Goal: Subscribe to service/newsletter

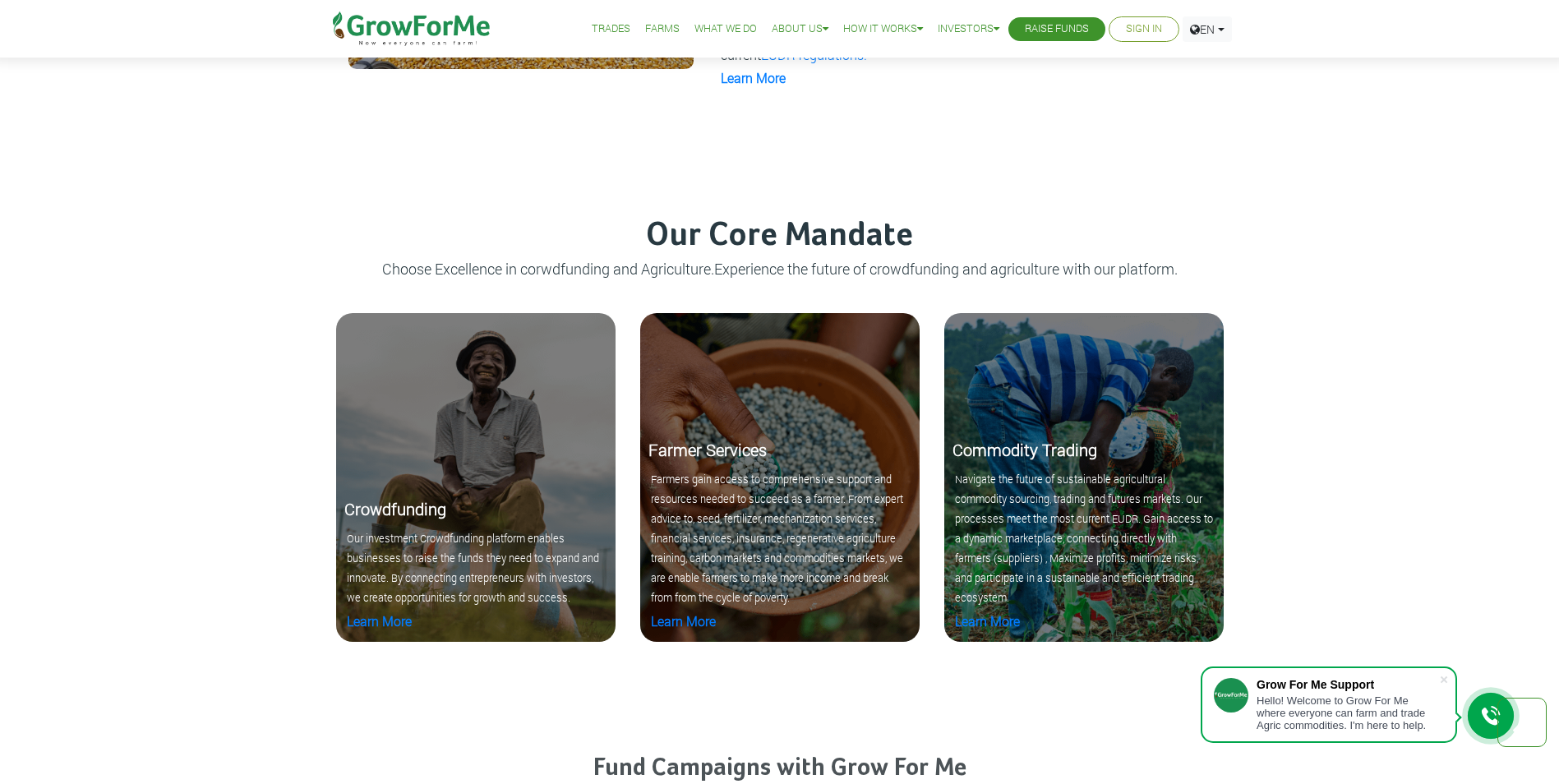
scroll to position [1548, 0]
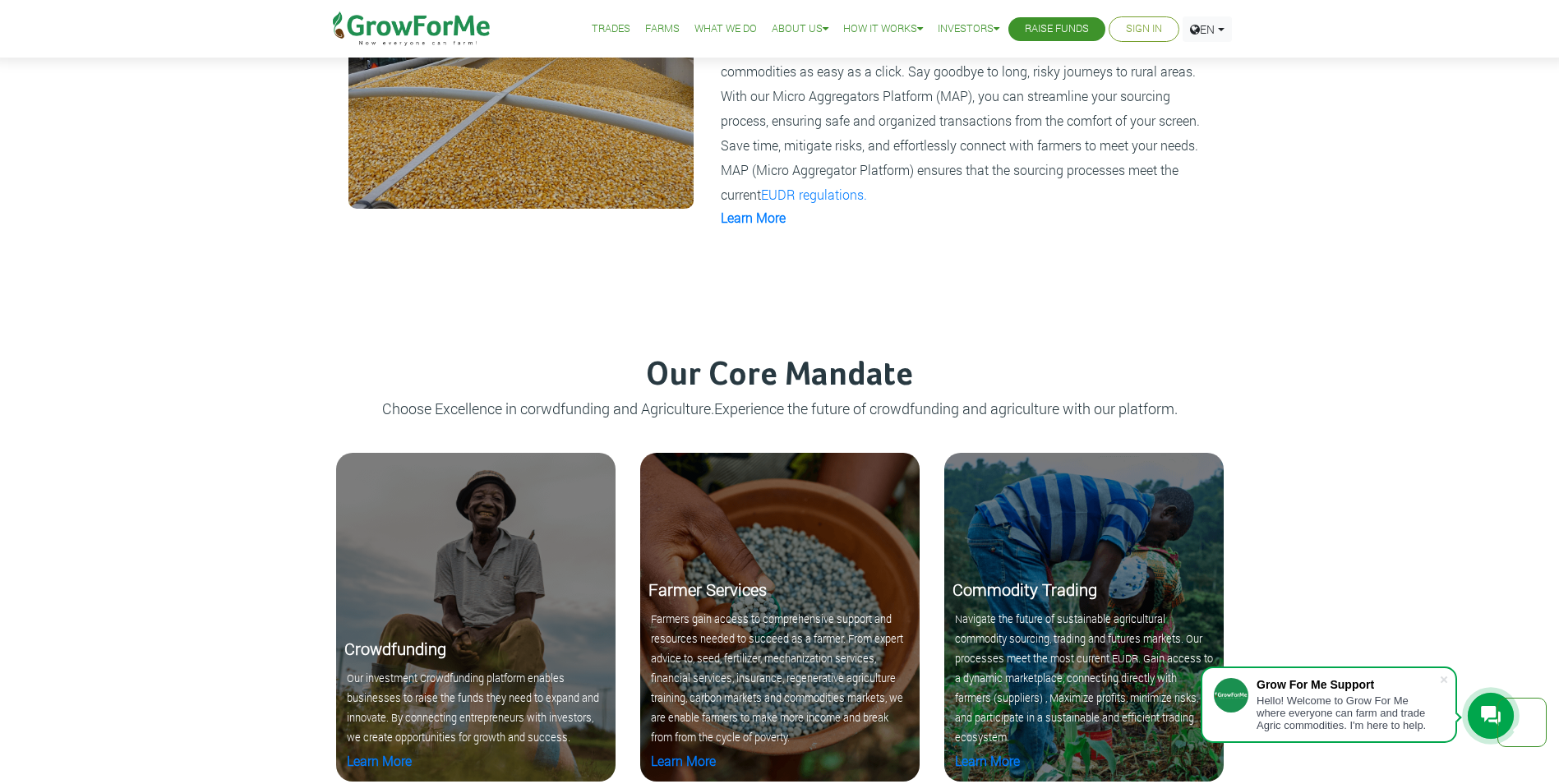
click at [600, 26] on link "Trades" at bounding box center [611, 29] width 38 height 17
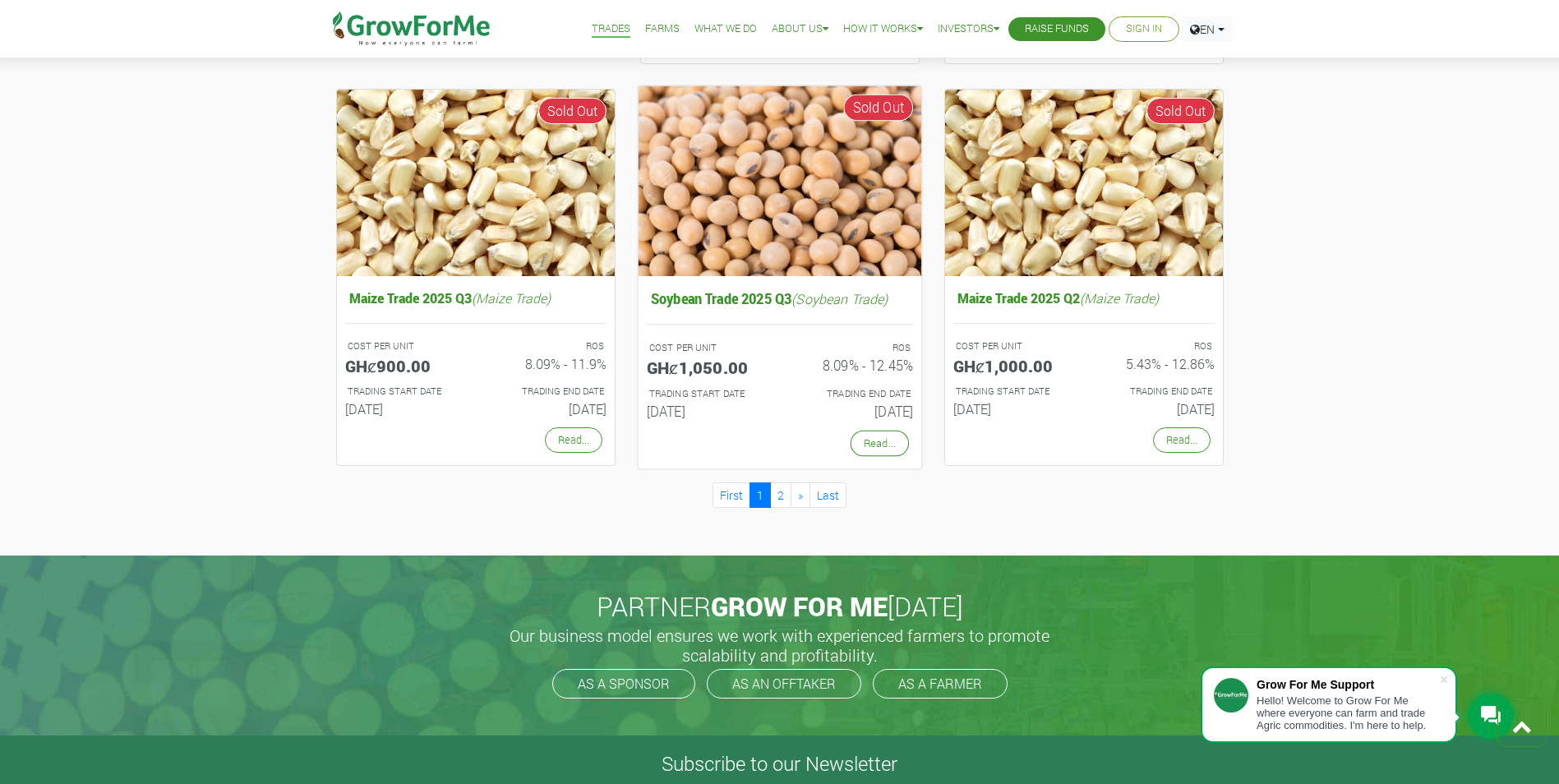
scroll to position [1314, 0]
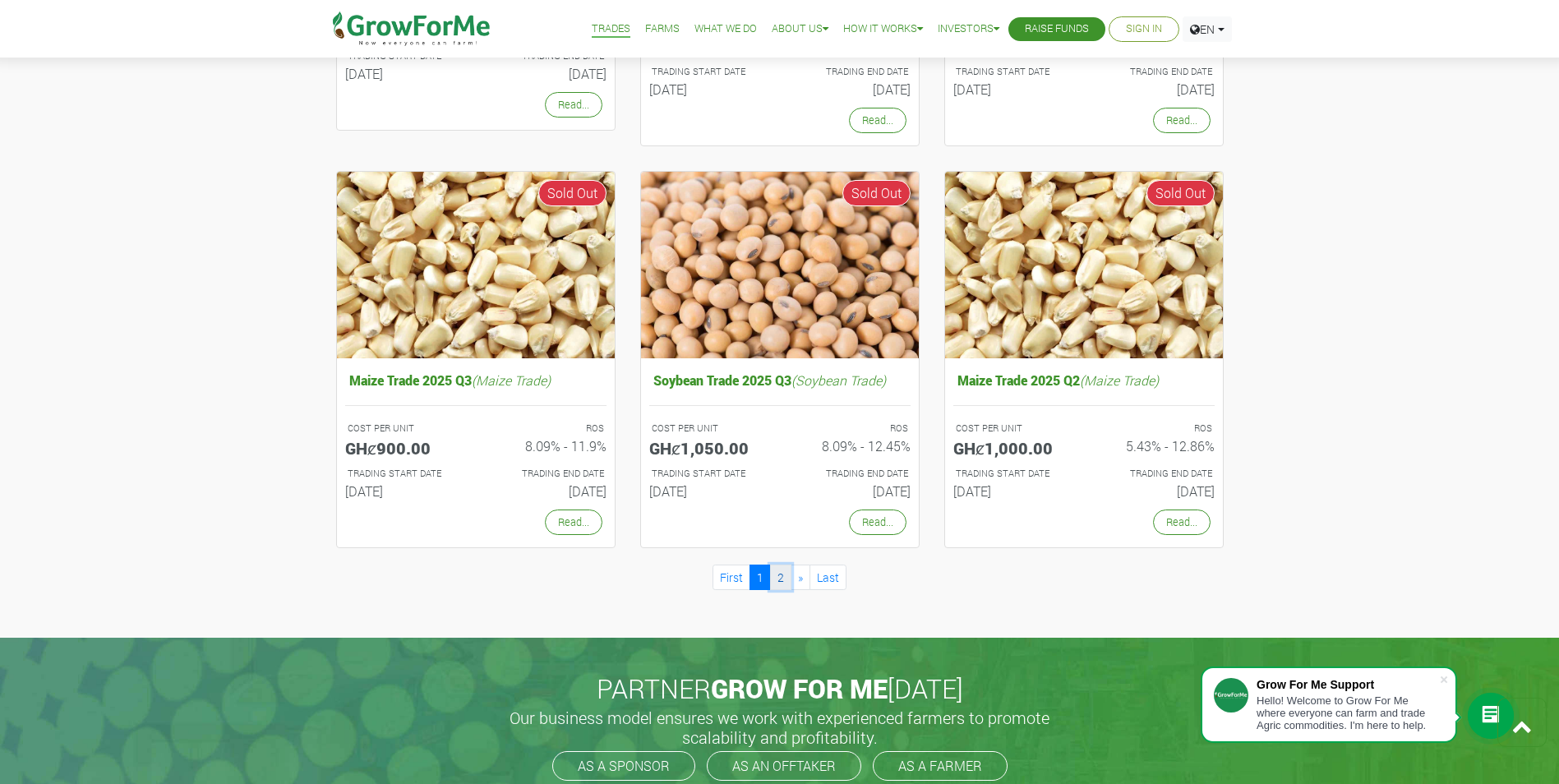
click at [781, 571] on link "2" at bounding box center [780, 576] width 21 height 26
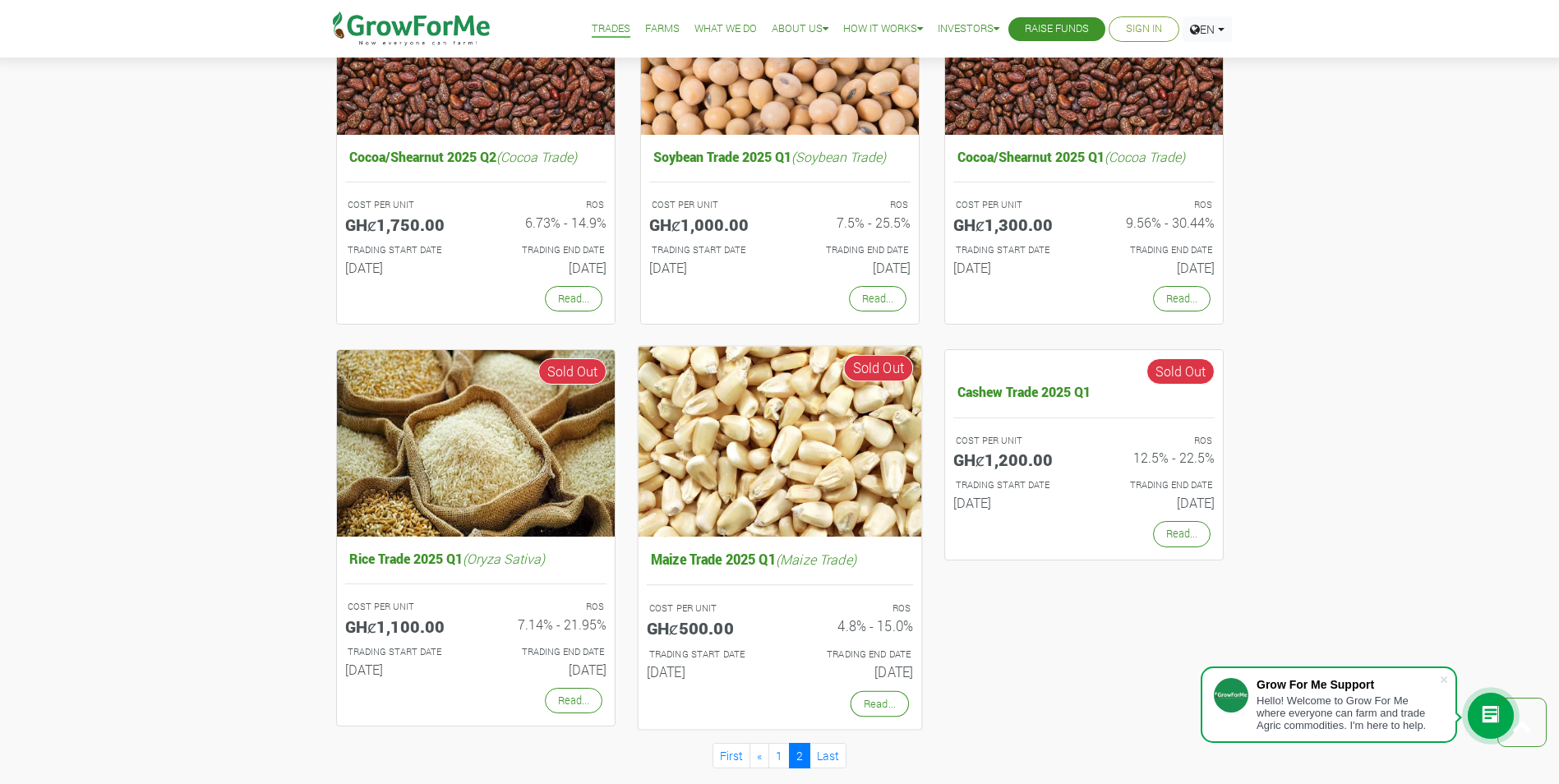
scroll to position [246, 0]
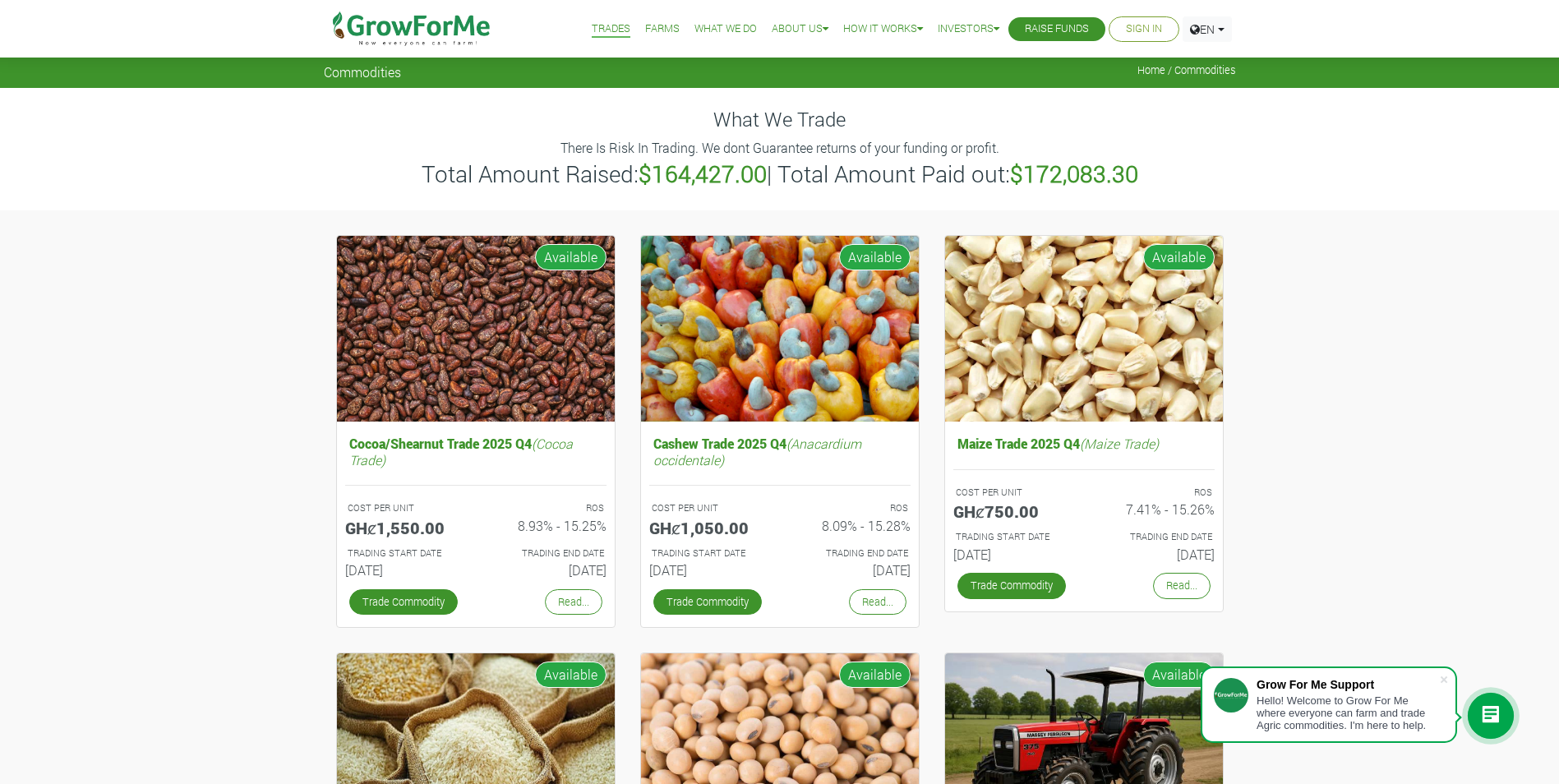
click at [645, 22] on link "Farms" at bounding box center [663, 29] width 34 height 17
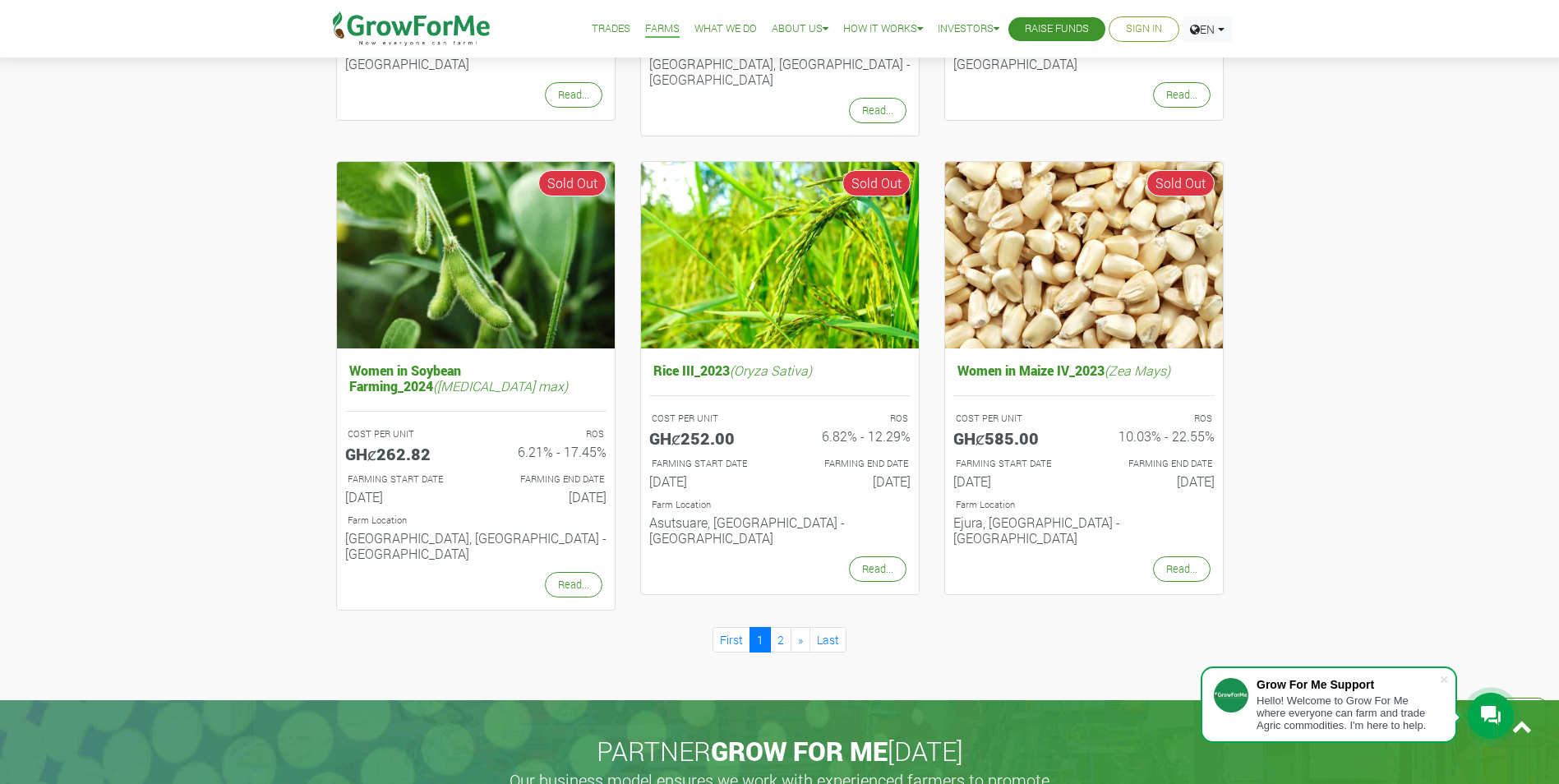
scroll to position [1643, 0]
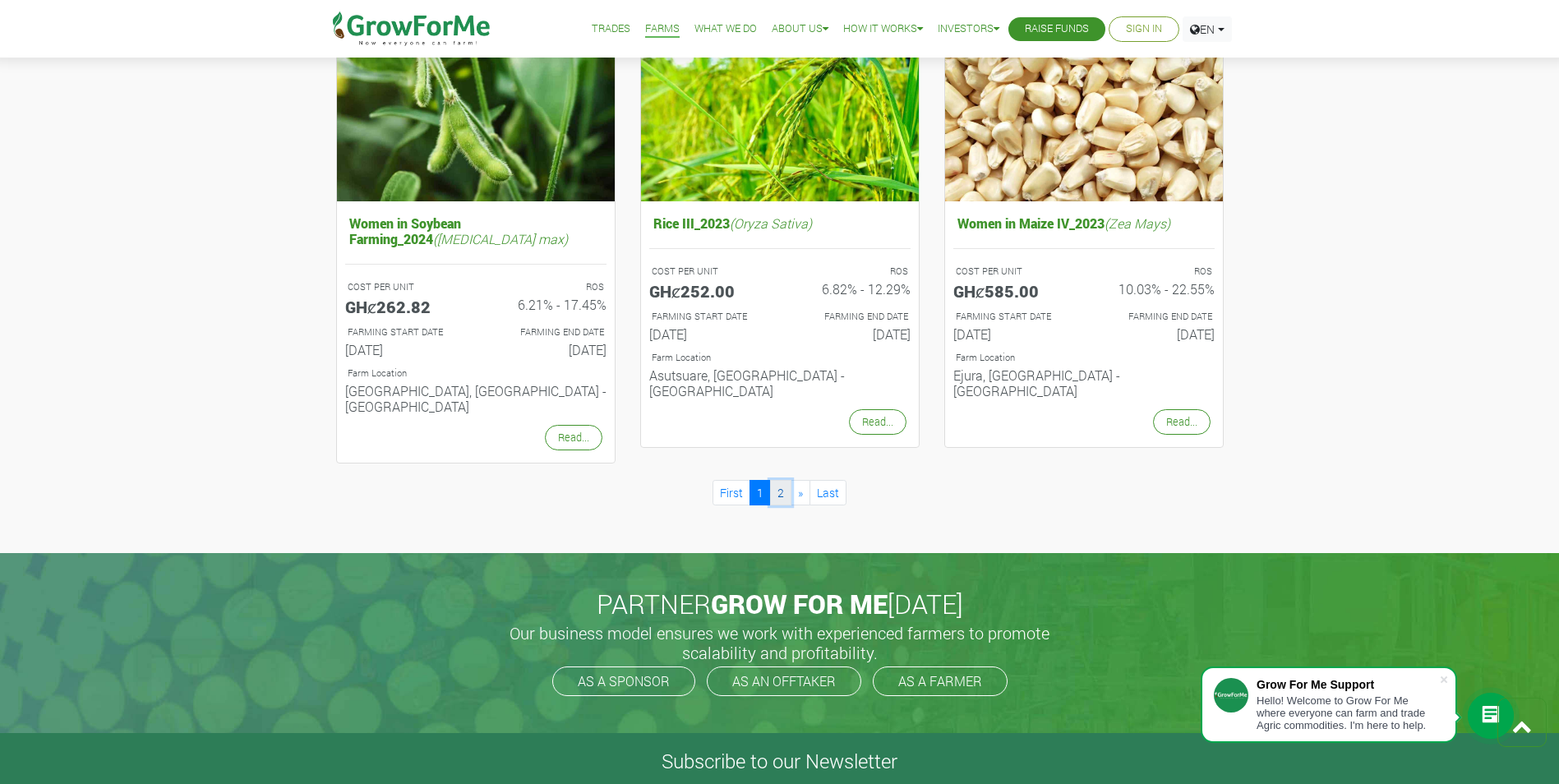
click at [775, 480] on link "2" at bounding box center [780, 492] width 21 height 26
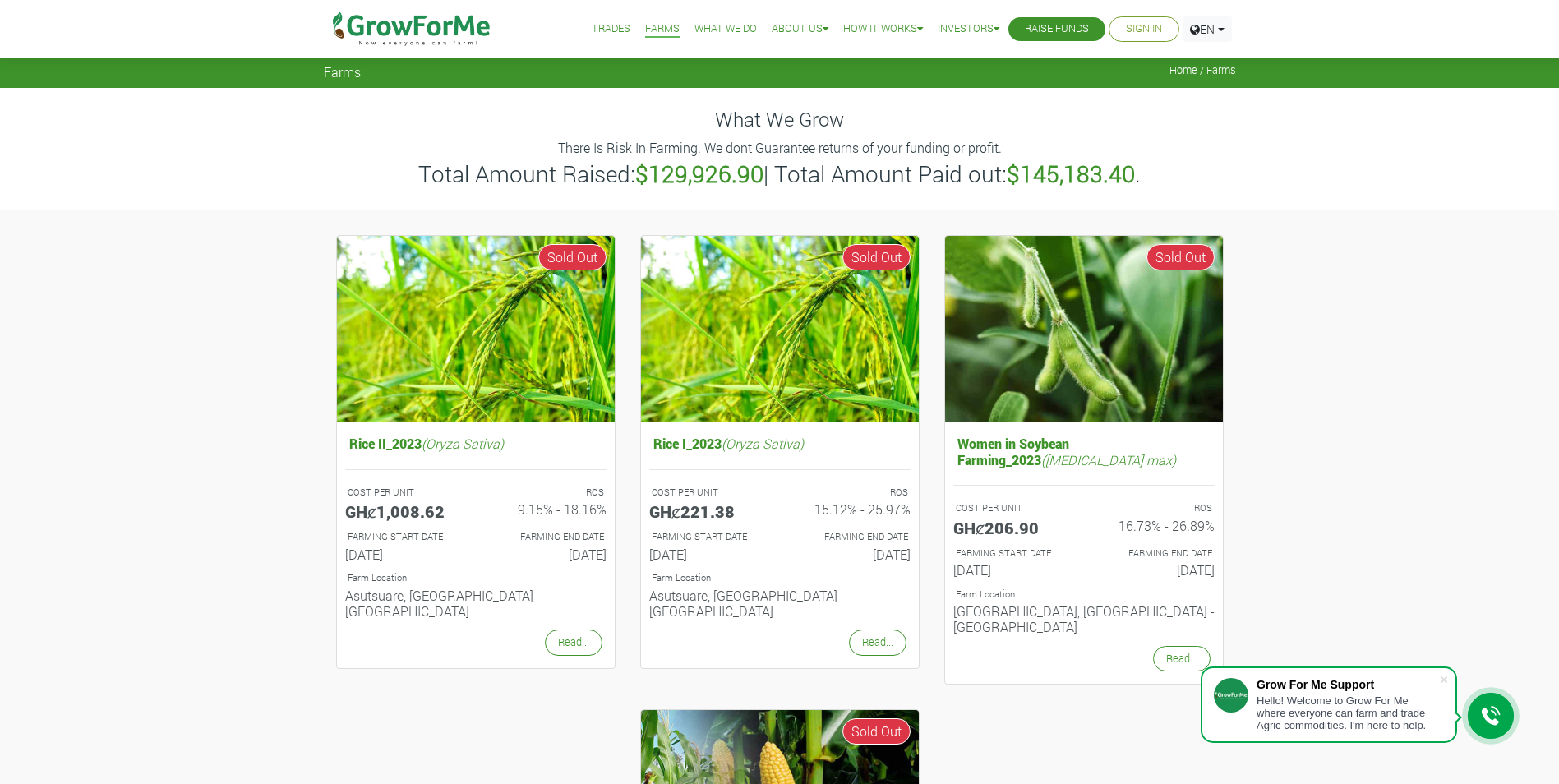
click at [596, 31] on link "Trades" at bounding box center [611, 29] width 38 height 17
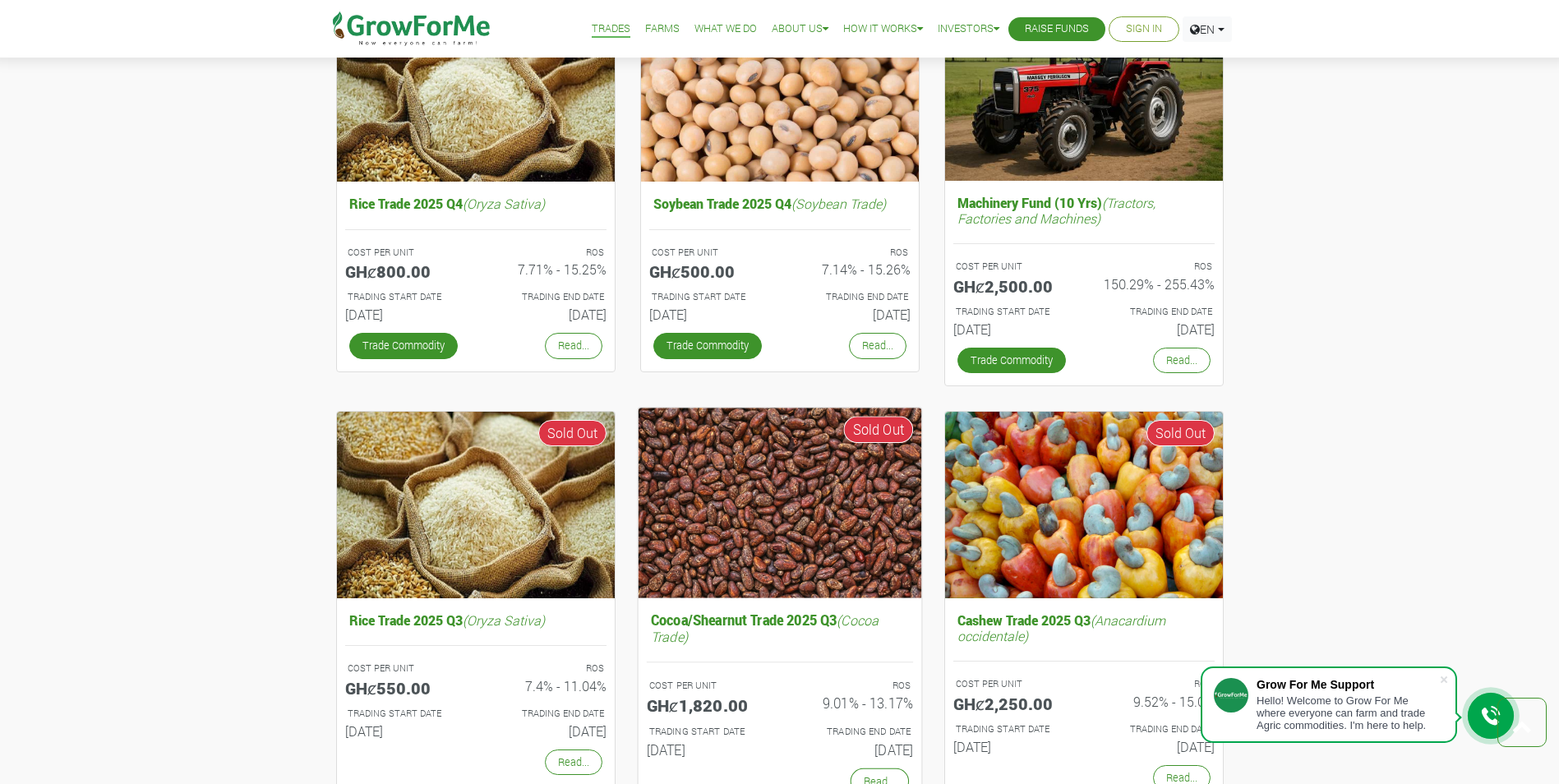
scroll to position [165, 0]
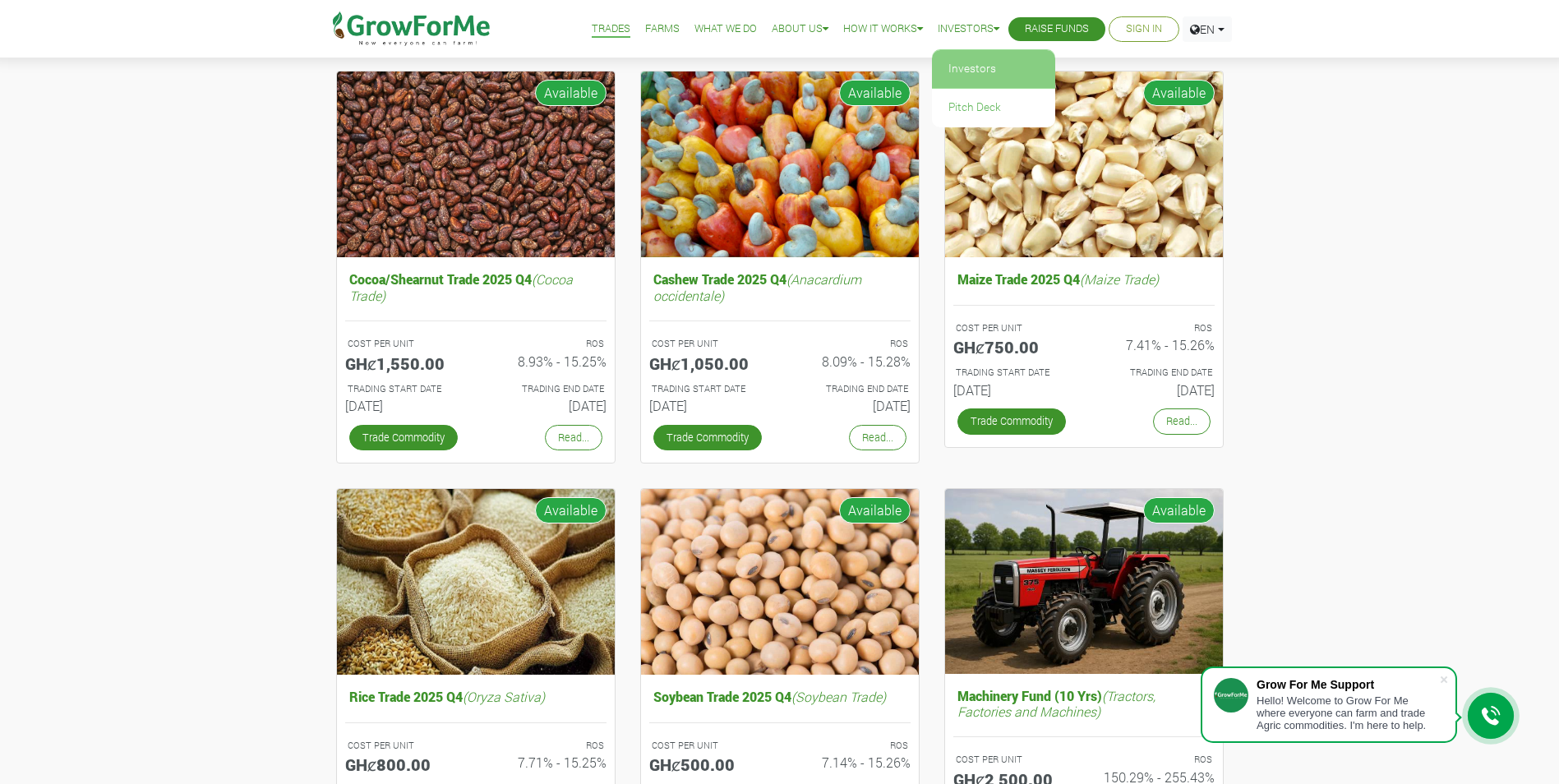
click at [958, 65] on link "Investors" at bounding box center [993, 68] width 124 height 37
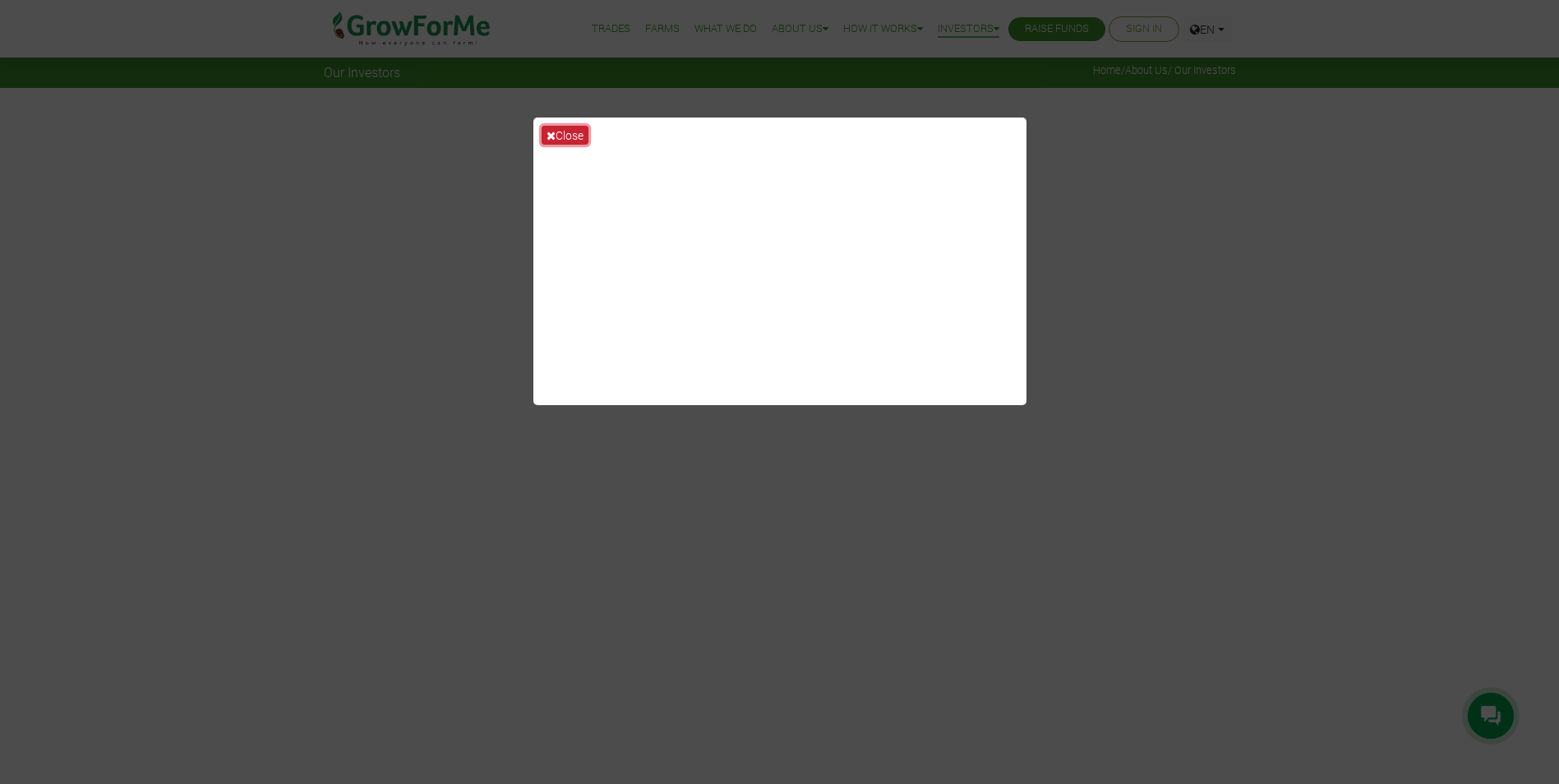
click at [557, 129] on button "Close" at bounding box center [564, 135] width 47 height 19
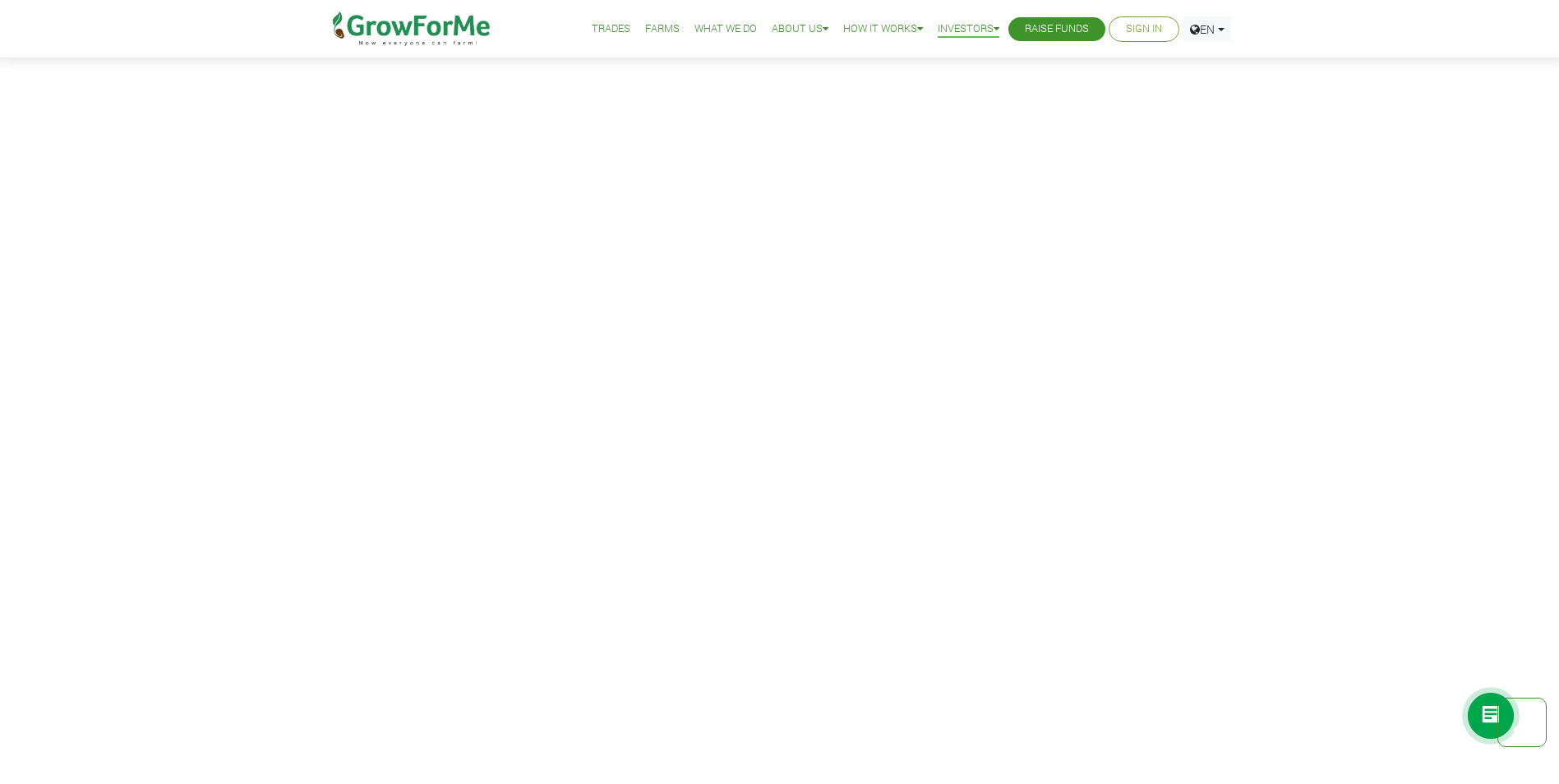
scroll to position [328, 0]
click at [1143, 29] on link "Sign In" at bounding box center [1144, 29] width 36 height 17
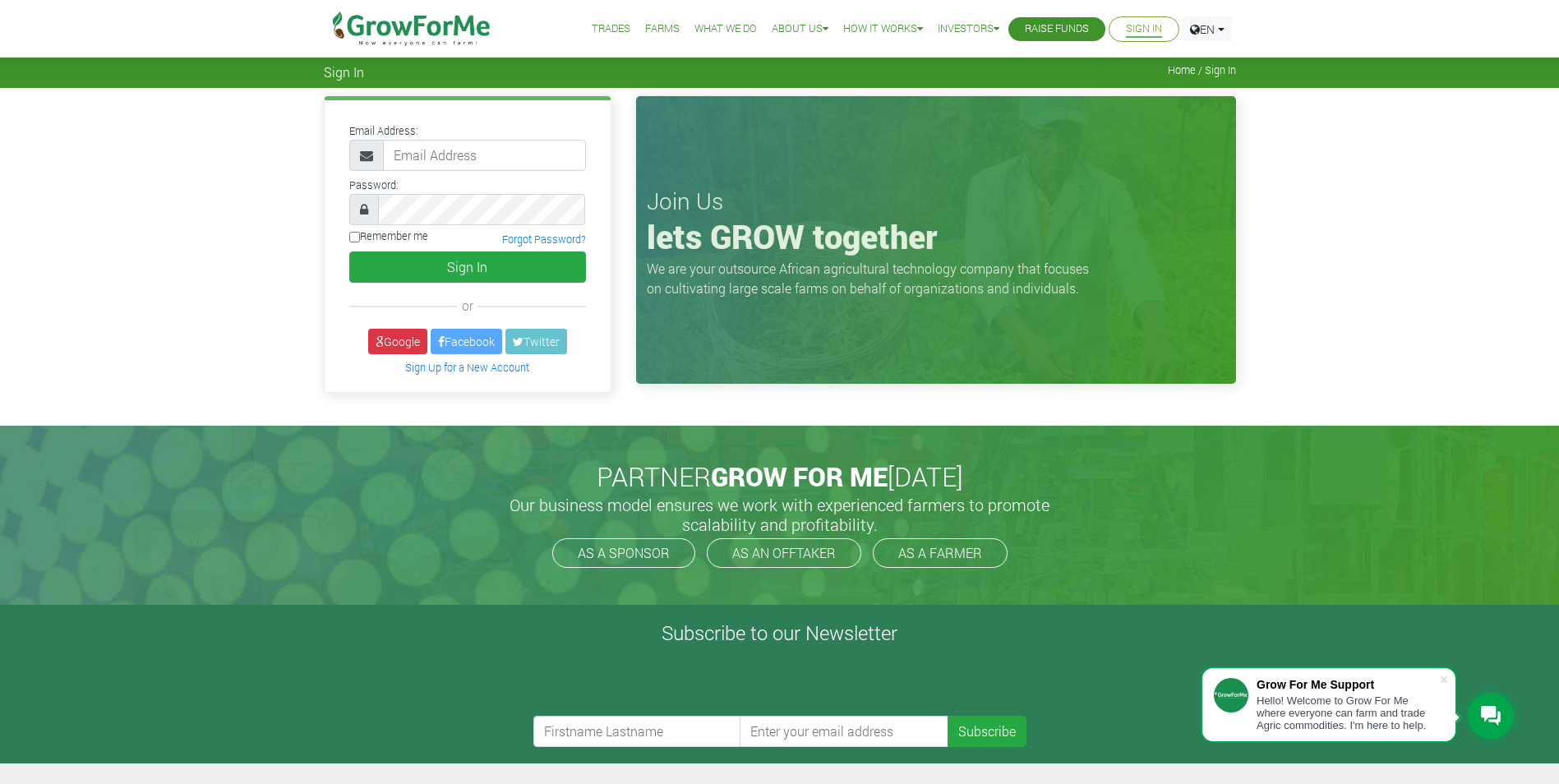
click at [236, 217] on div "Email Address: Password: or" at bounding box center [780, 257] width 1559 height 337
click at [418, 146] on input "email" at bounding box center [485, 155] width 203 height 32
type input "23358114163@growforme.com"
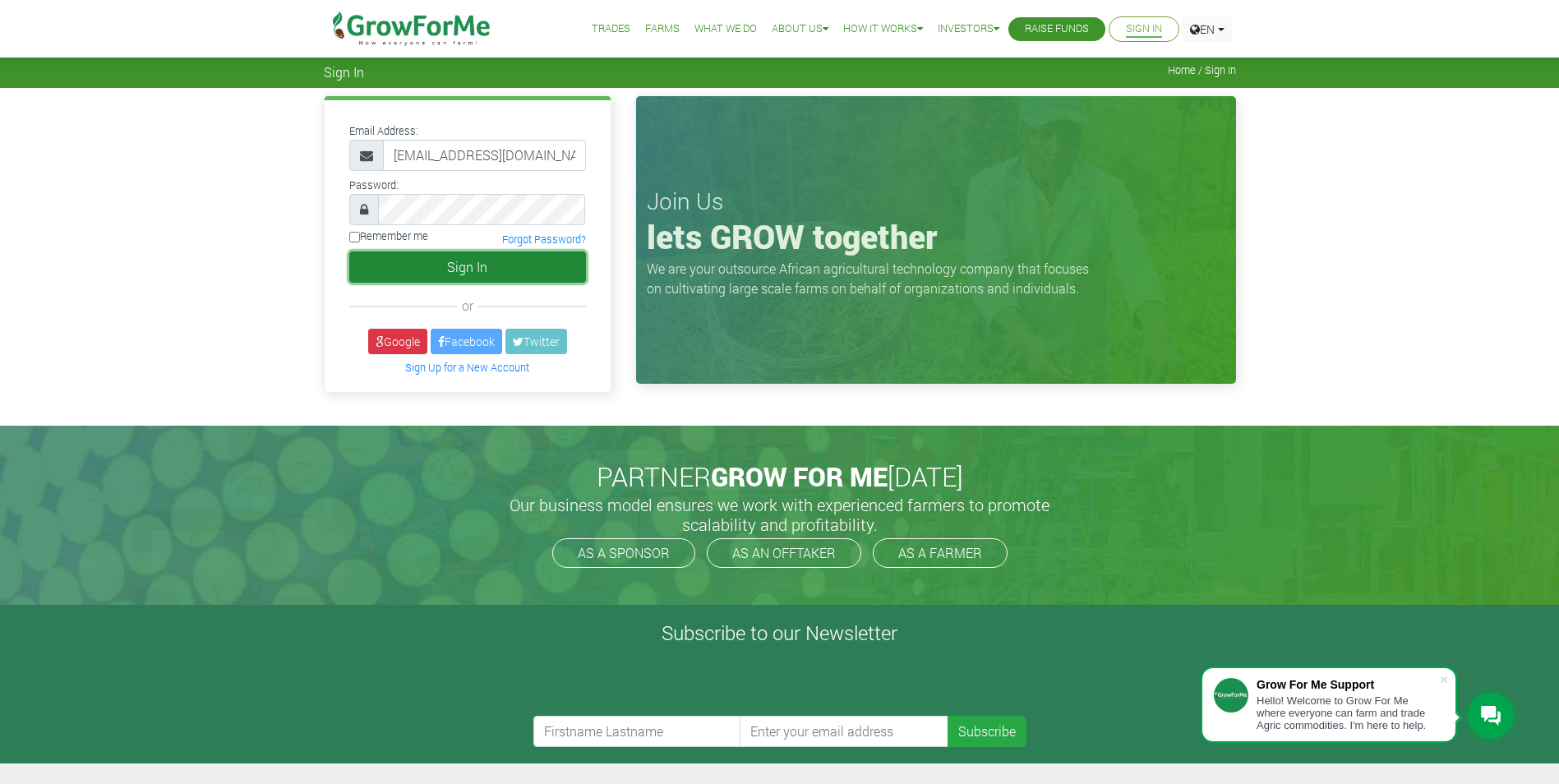
click at [492, 270] on button "Sign In" at bounding box center [467, 267] width 237 height 32
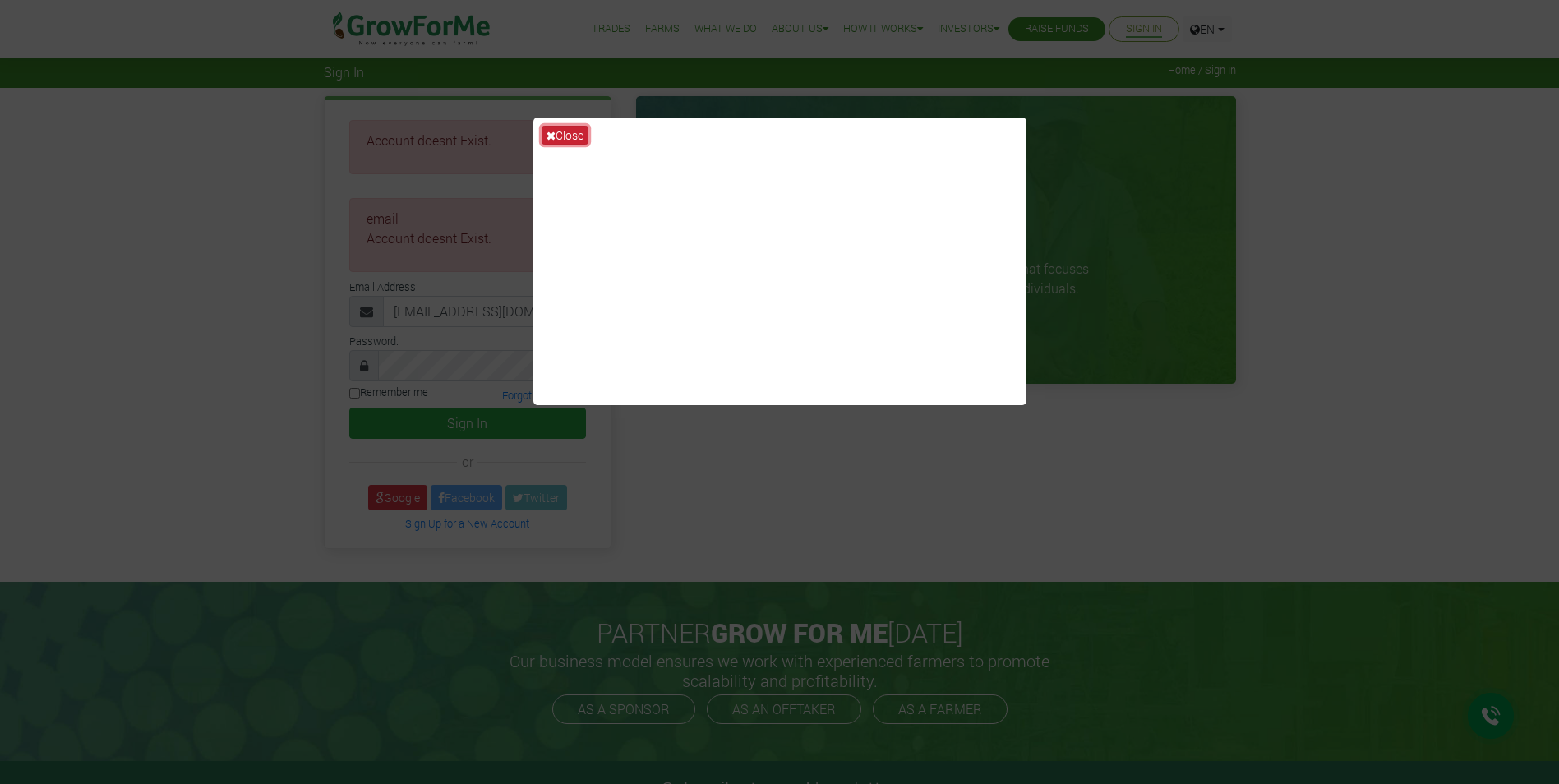
click at [572, 128] on button "Close" at bounding box center [564, 135] width 47 height 19
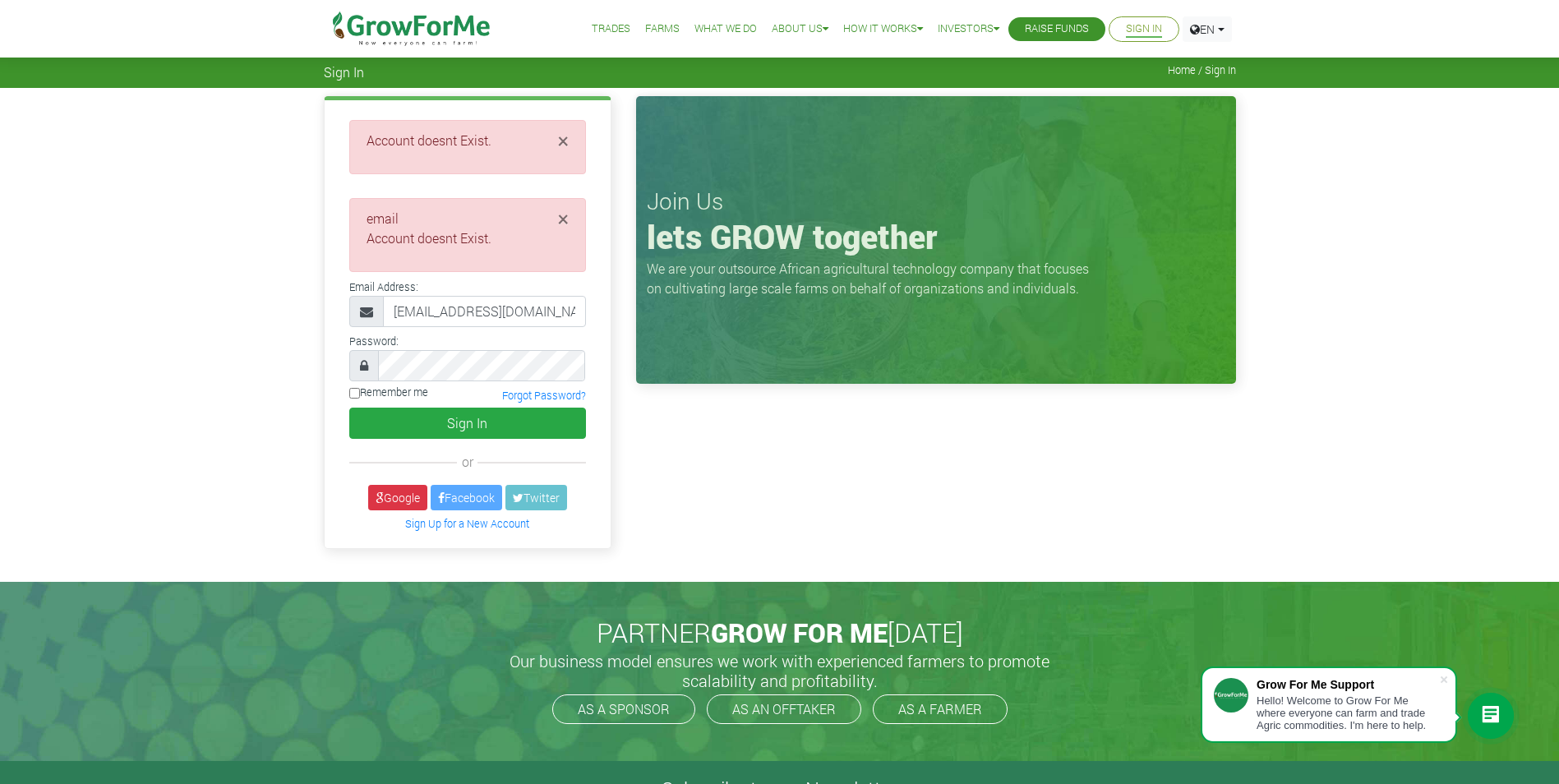
click at [353, 392] on input "Remember me" at bounding box center [354, 392] width 11 height 11
checkbox input "true"
click at [565, 146] on span "×" at bounding box center [563, 140] width 11 height 26
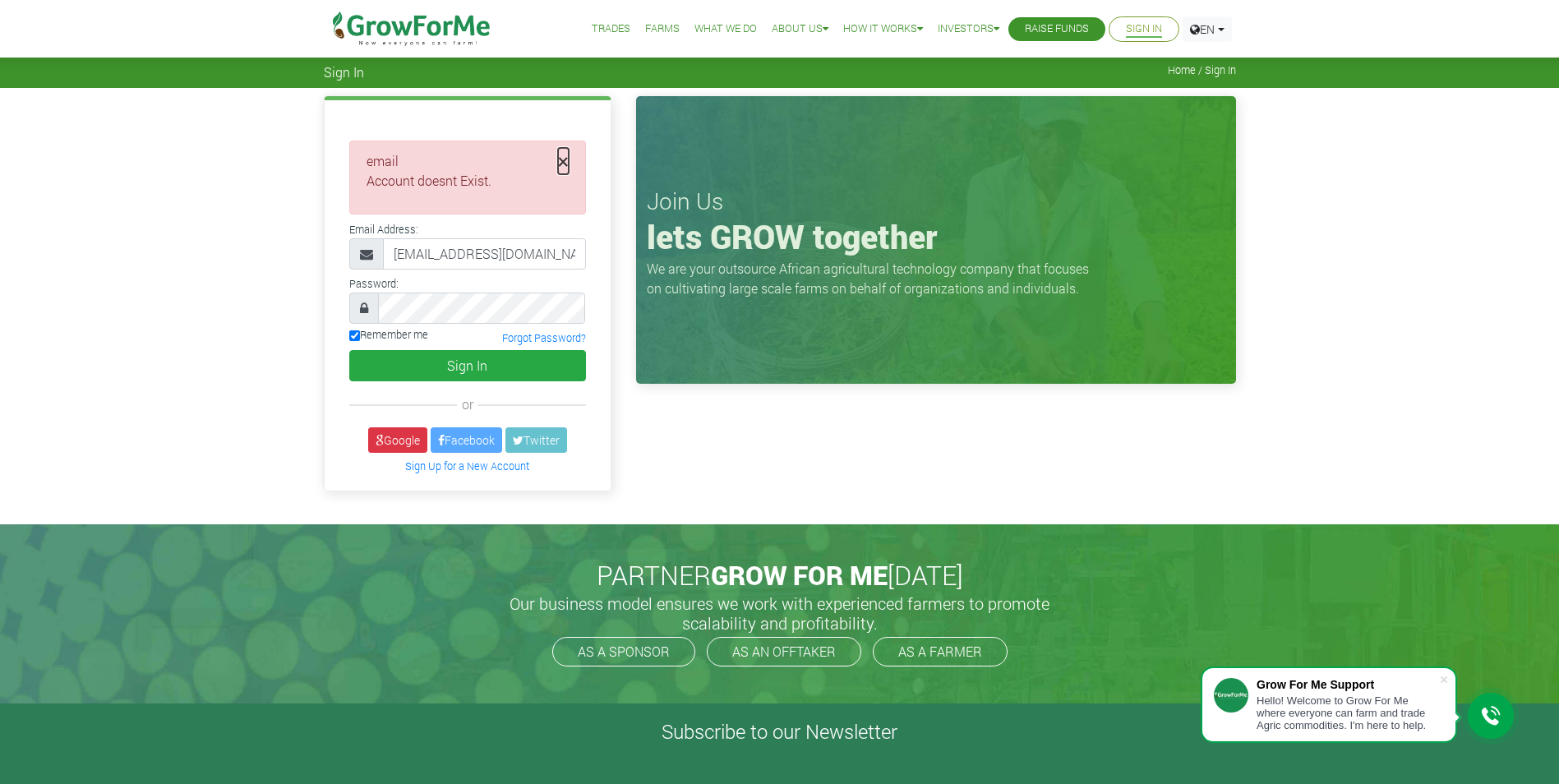
click at [563, 162] on span "×" at bounding box center [563, 160] width 11 height 26
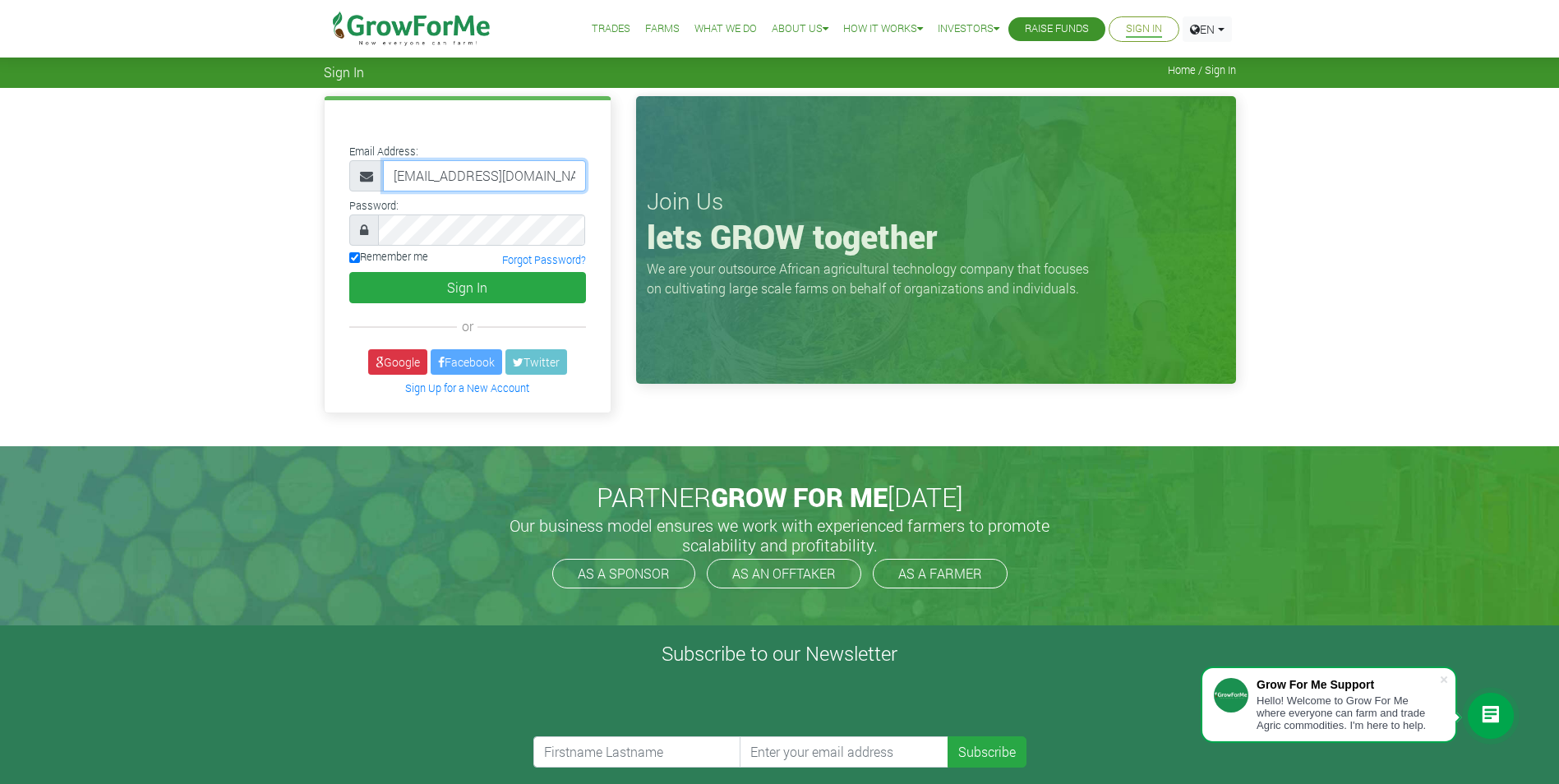
click at [395, 172] on input "23358114163@growforme.com" at bounding box center [485, 175] width 203 height 32
drag, startPoint x: 395, startPoint y: 172, endPoint x: 583, endPoint y: 176, distance: 188.0
click at [583, 176] on input "23358114163@growforme.com" at bounding box center [485, 175] width 203 height 32
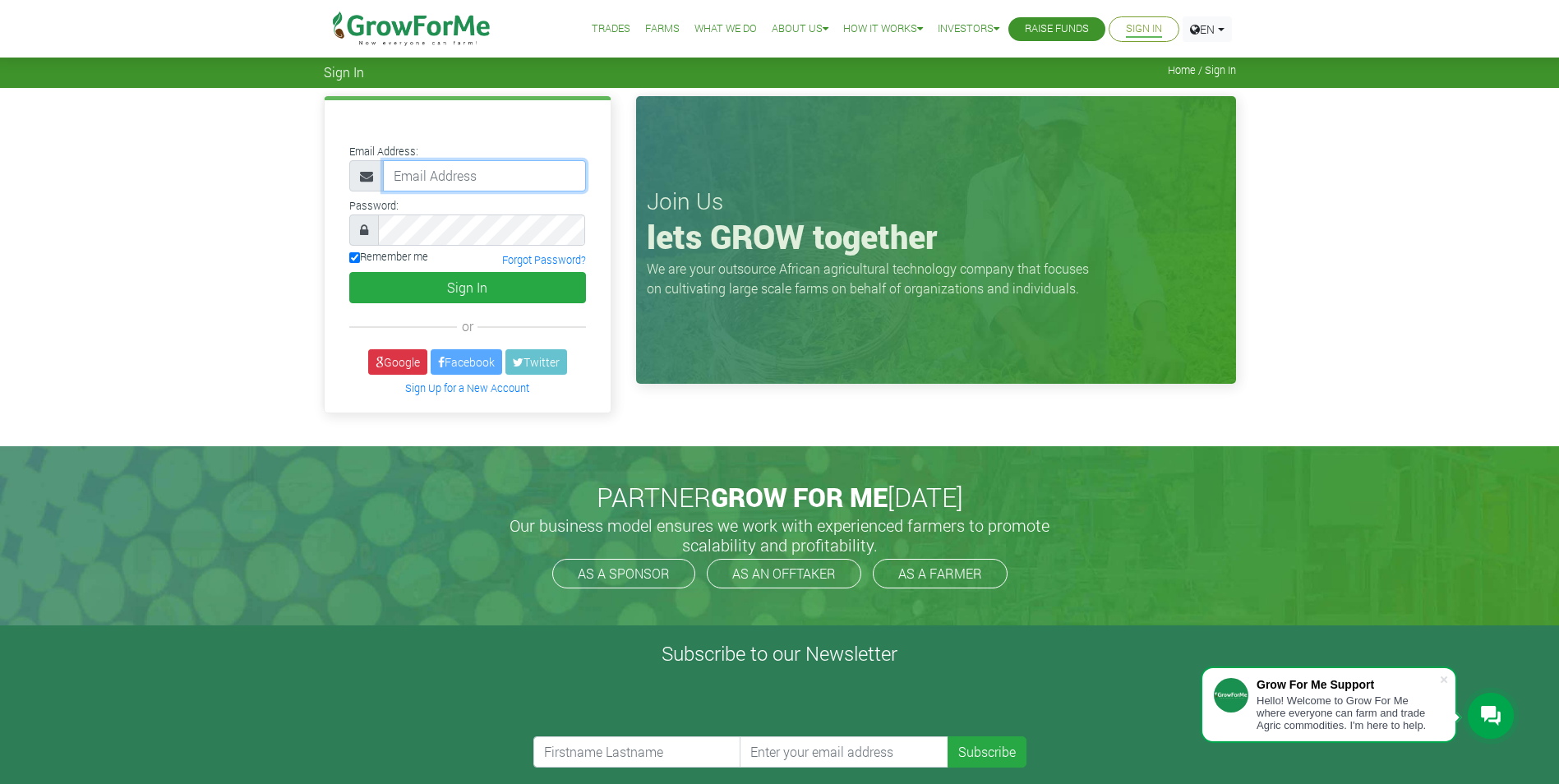
click at [462, 176] on input "email" at bounding box center [485, 175] width 203 height 32
click at [463, 173] on input "email" at bounding box center [485, 175] width 203 height 32
click at [416, 168] on input "email" at bounding box center [485, 175] width 203 height 32
type input "selasdenniskwetey@gmail.com"
click at [375, 235] on div at bounding box center [467, 230] width 237 height 32
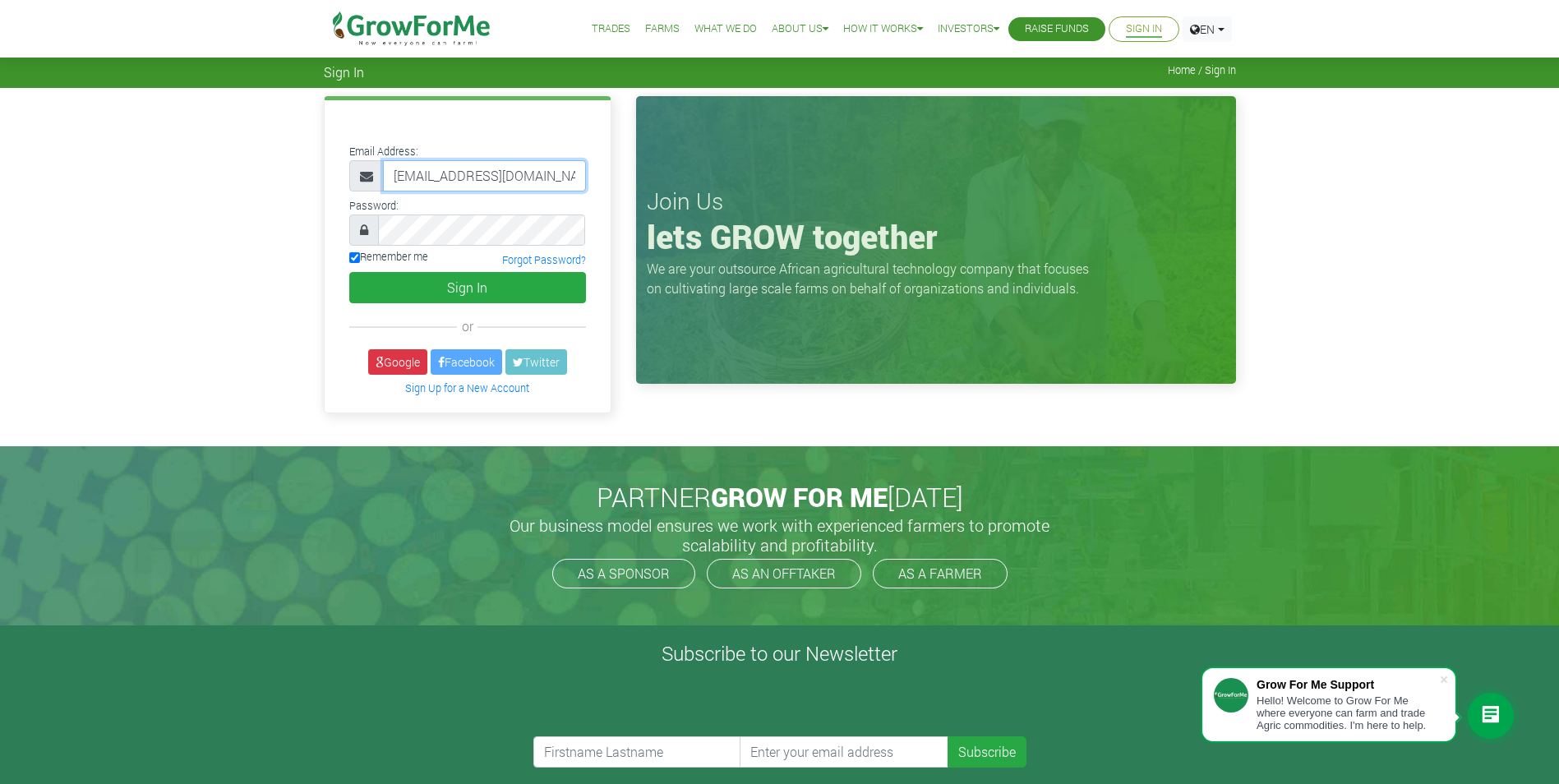
click at [564, 174] on input "selasdenniskwetey@gmail.com" at bounding box center [485, 175] width 203 height 32
drag, startPoint x: 575, startPoint y: 171, endPoint x: 391, endPoint y: 176, distance: 184.1
click at [391, 176] on input "selasdenniskwetey@gmail.com" at bounding box center [485, 175] width 203 height 32
click at [402, 178] on input "email" at bounding box center [485, 175] width 203 height 32
click at [429, 172] on input "23358114163@growforme.com" at bounding box center [485, 175] width 203 height 32
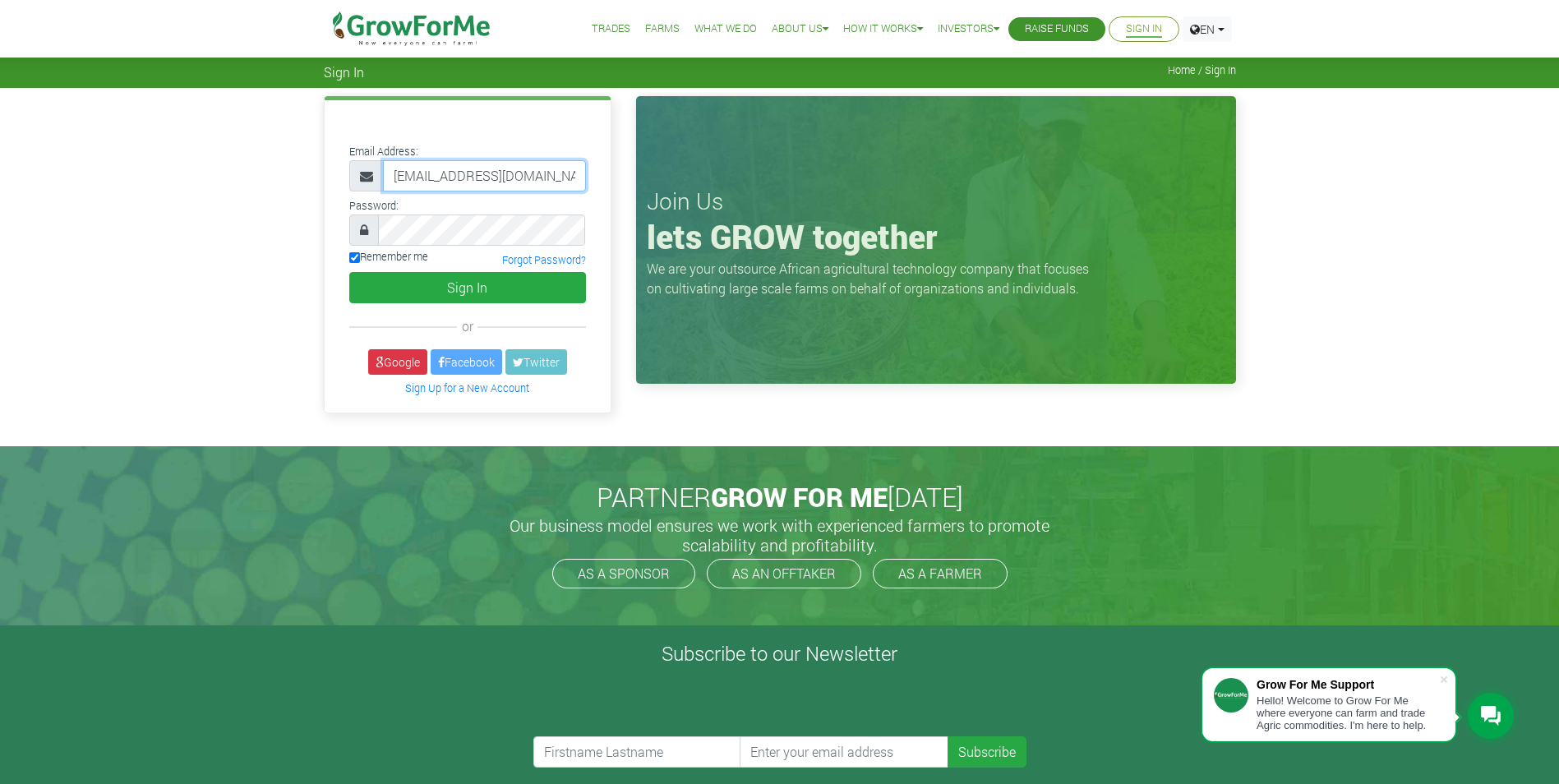
click at [428, 171] on input "233588114163@growforme.com" at bounding box center [485, 175] width 203 height 32
type input "233558114163@growforme.com"
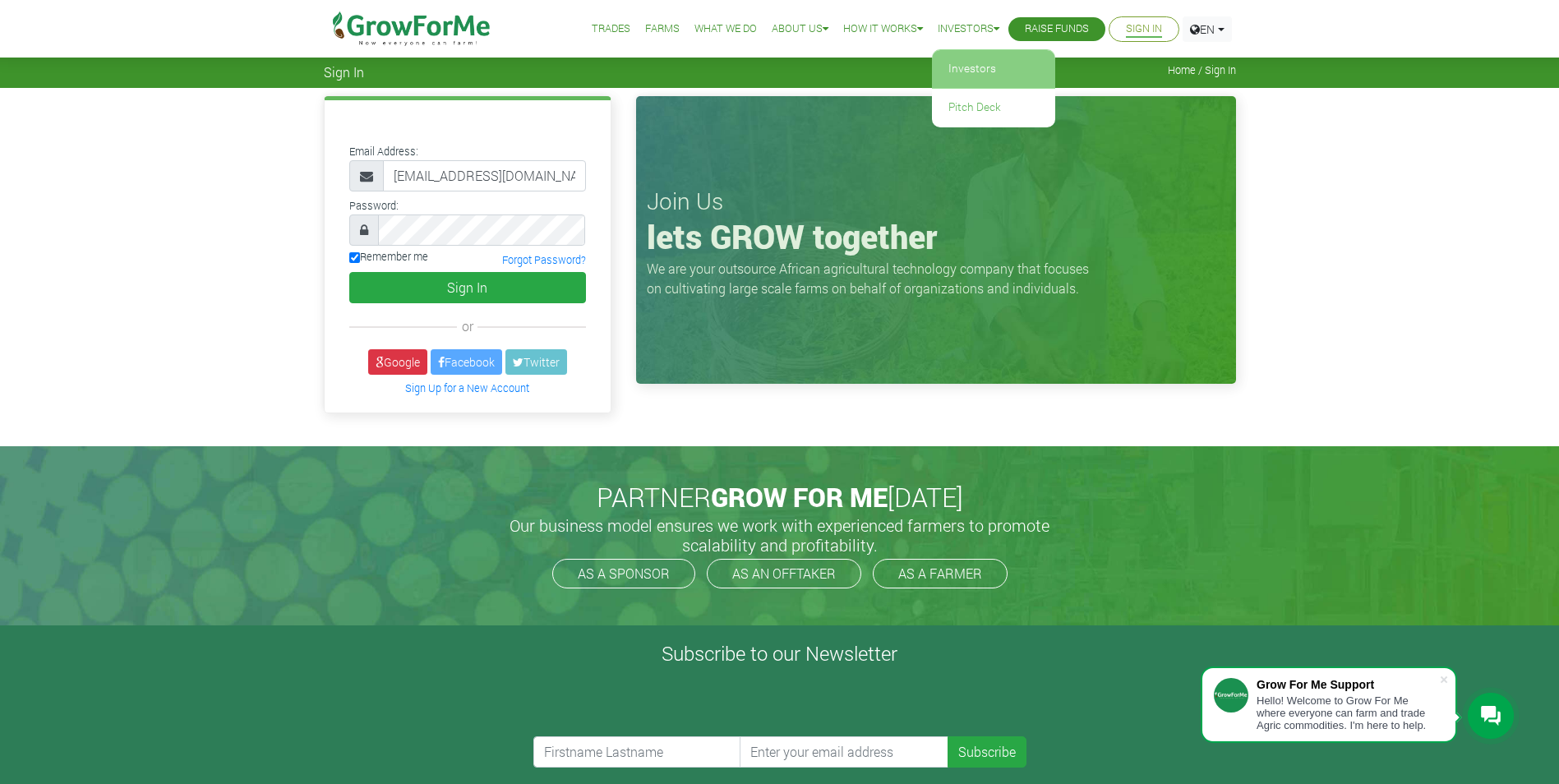
click at [971, 65] on link "Investors" at bounding box center [993, 68] width 124 height 37
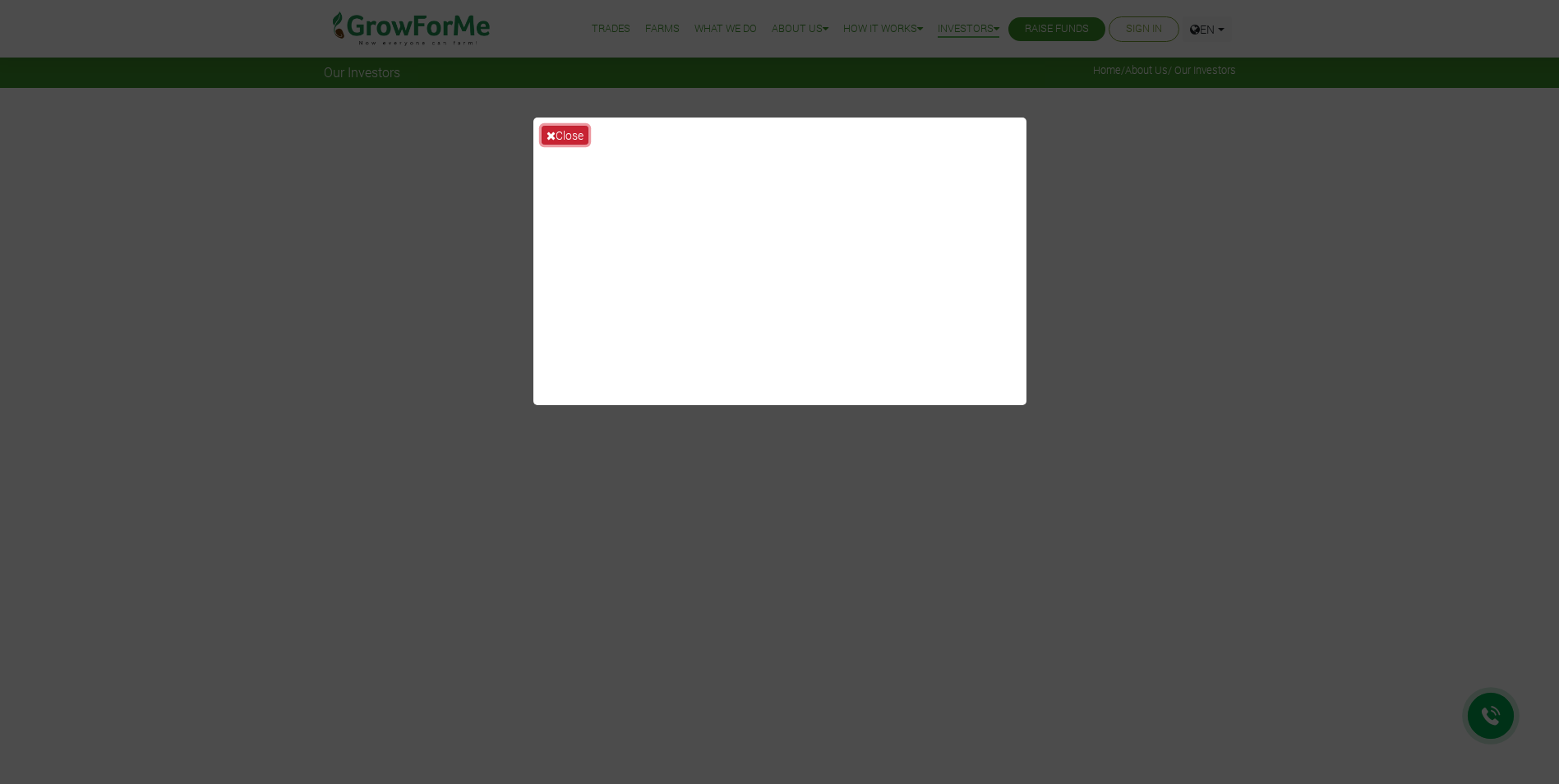
click at [564, 136] on button "Close" at bounding box center [564, 135] width 47 height 19
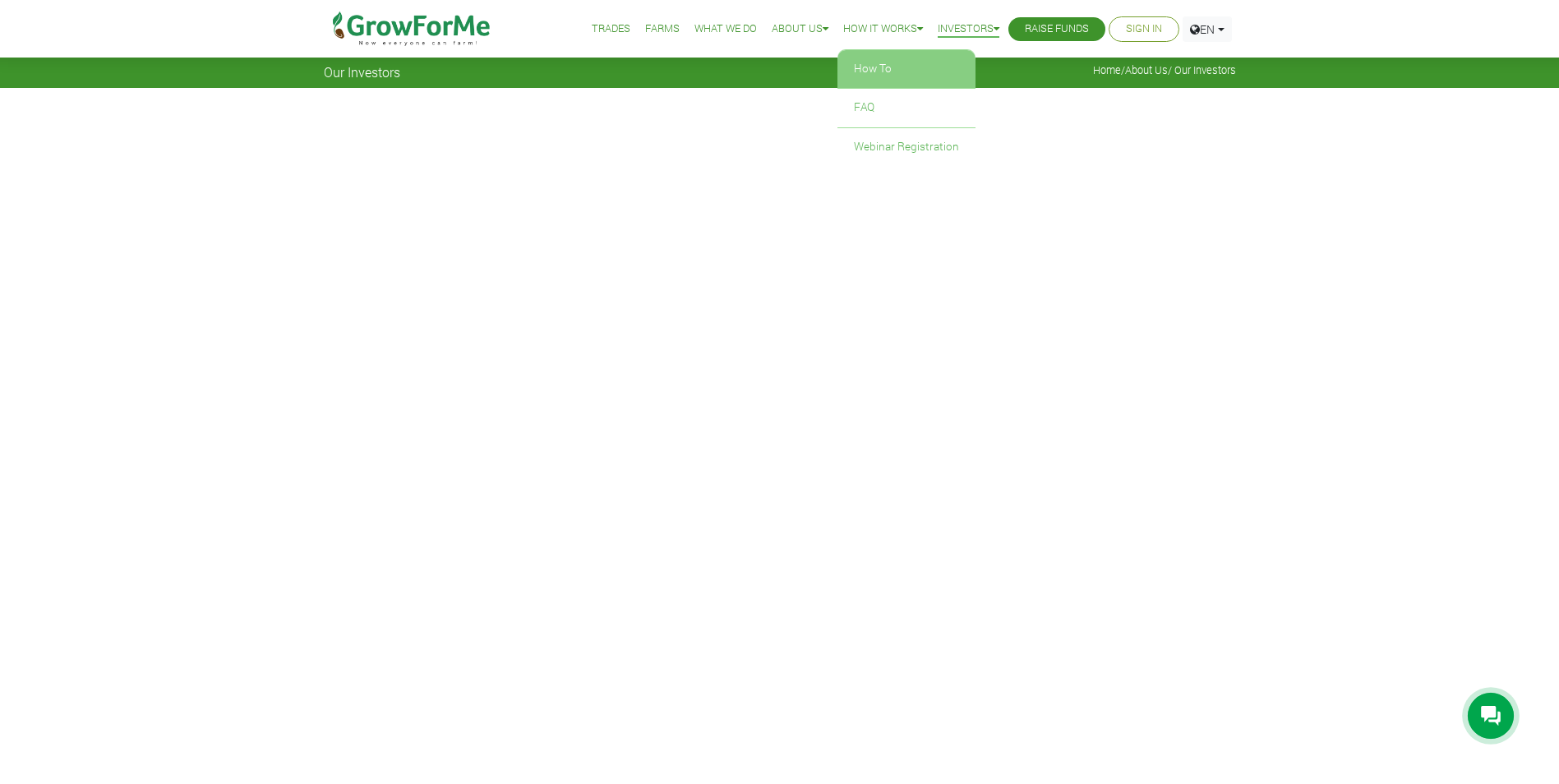
click at [860, 67] on link "How To" at bounding box center [906, 68] width 138 height 37
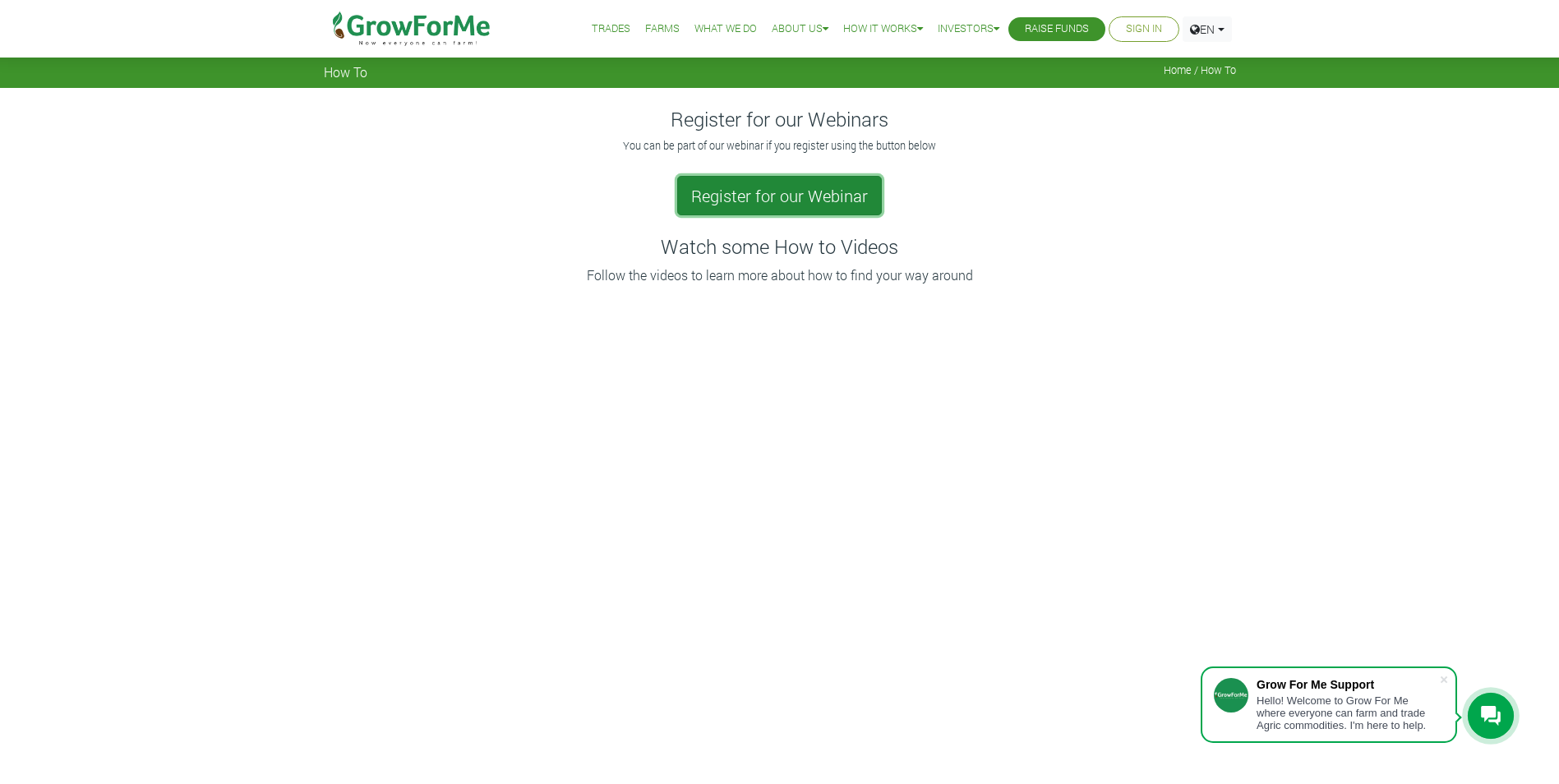
click at [804, 202] on link "Register for our Webinar" at bounding box center [780, 195] width 205 height 39
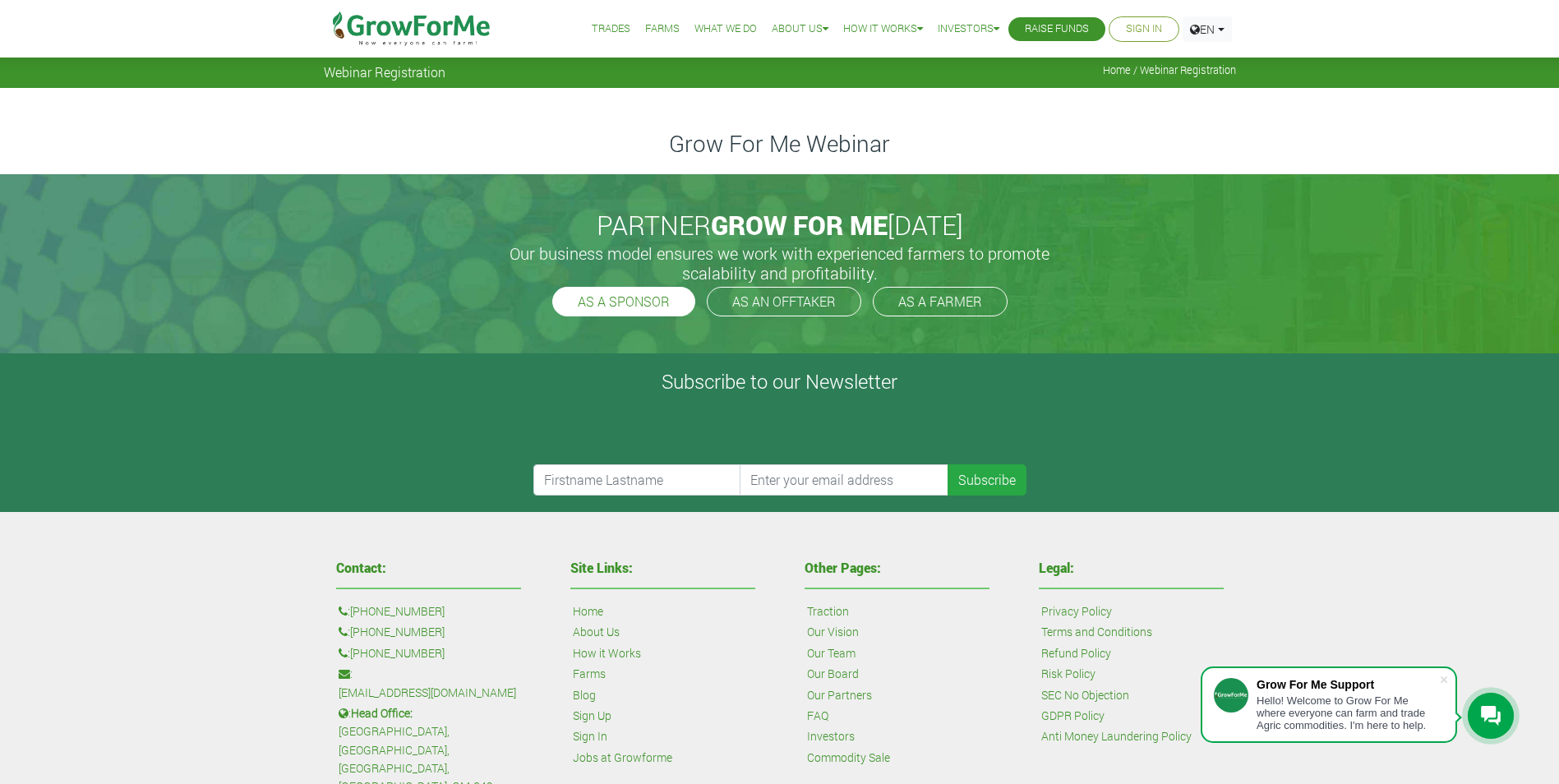
click at [653, 310] on link "AS A SPONSOR" at bounding box center [623, 301] width 143 height 30
click at [775, 300] on link "AS AN OFFTAKER" at bounding box center [783, 301] width 154 height 30
click at [602, 27] on link "Trades" at bounding box center [611, 29] width 38 height 17
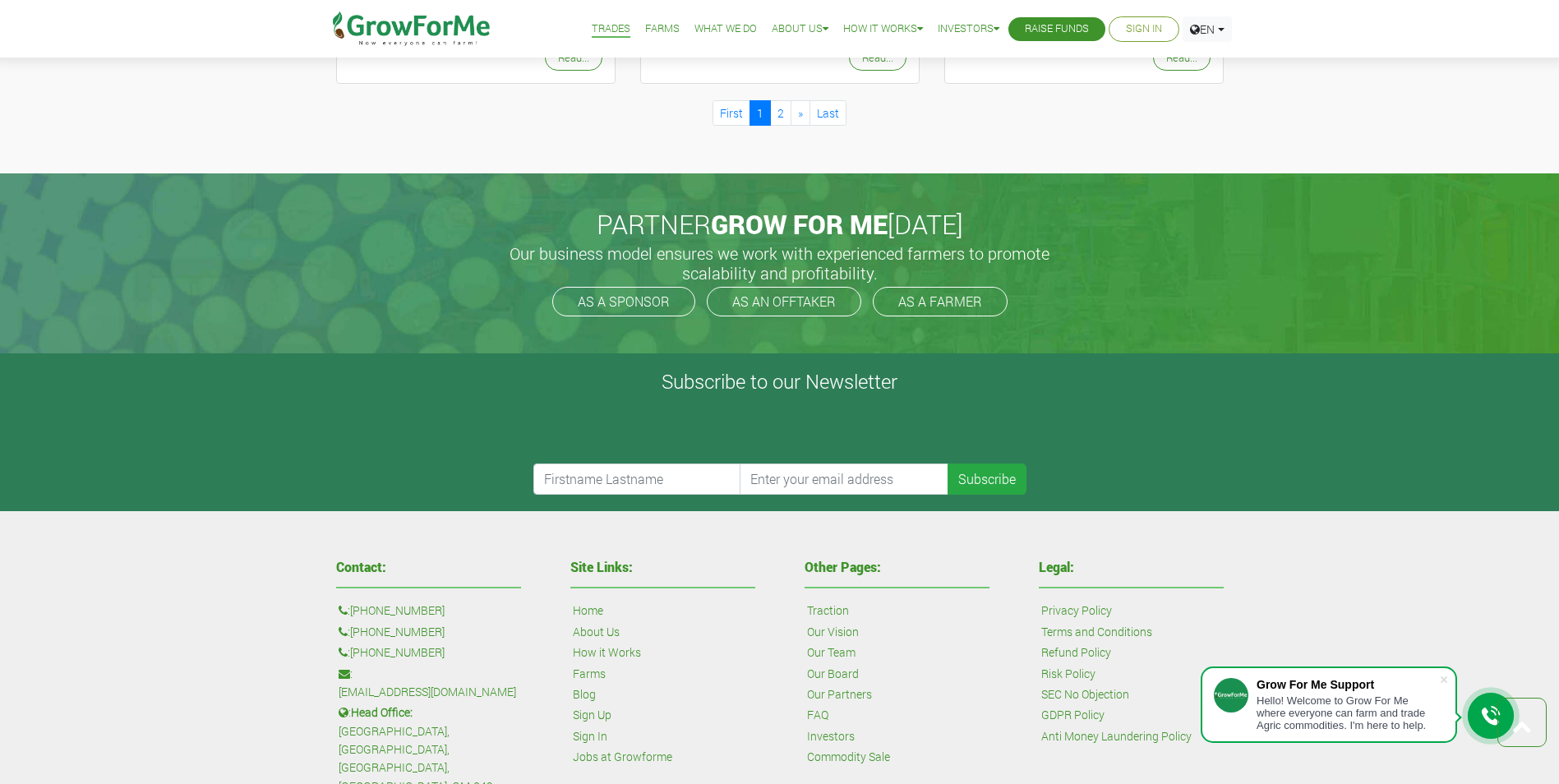
scroll to position [1807, 0]
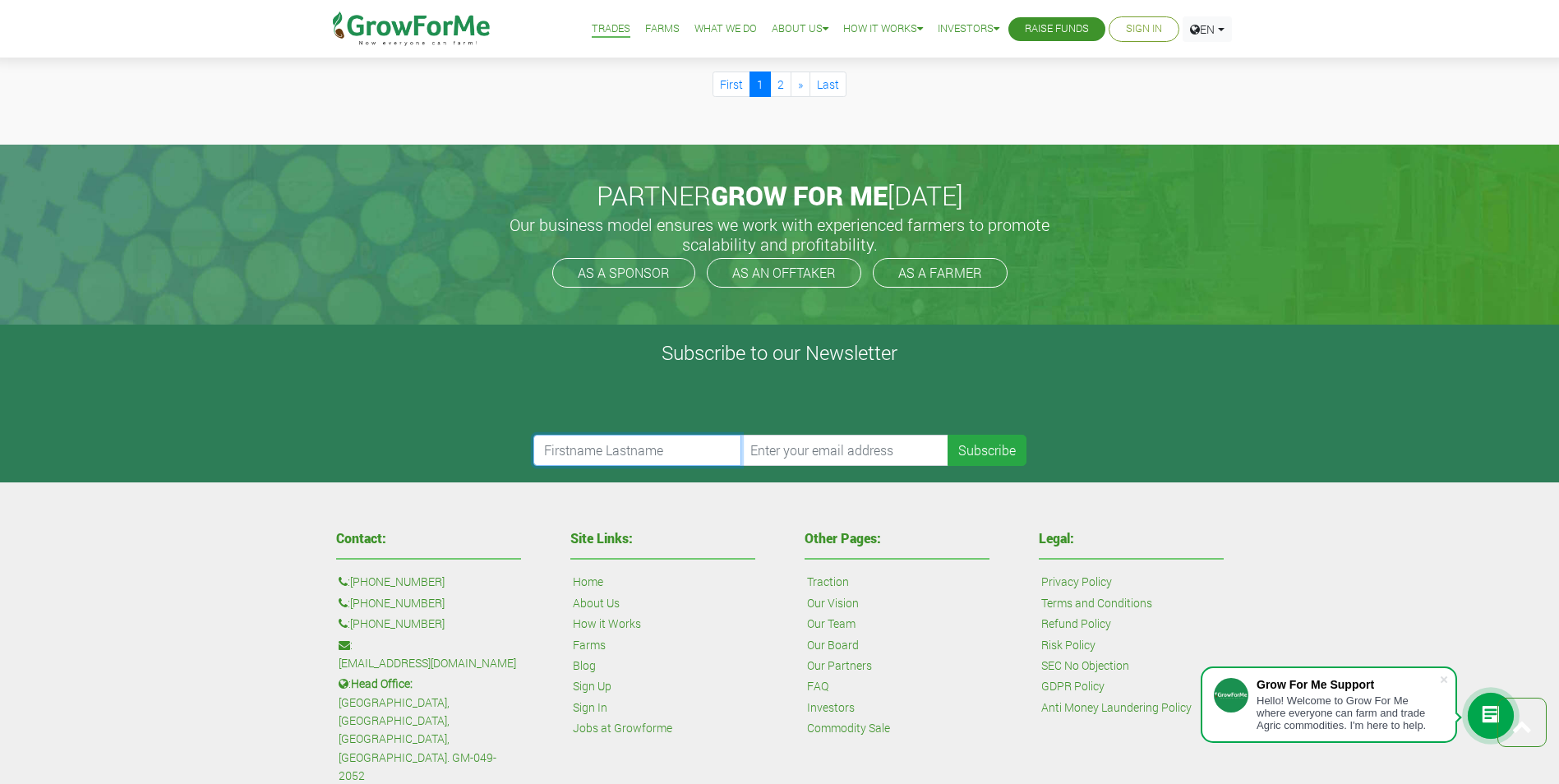
click at [622, 455] on input "text" at bounding box center [638, 450] width 209 height 32
type input "Selas"
click at [786, 448] on input "email" at bounding box center [844, 450] width 209 height 32
type input "selasdenniskwetey@gmail.com"
click at [979, 456] on button "Subscribe" at bounding box center [986, 450] width 79 height 32
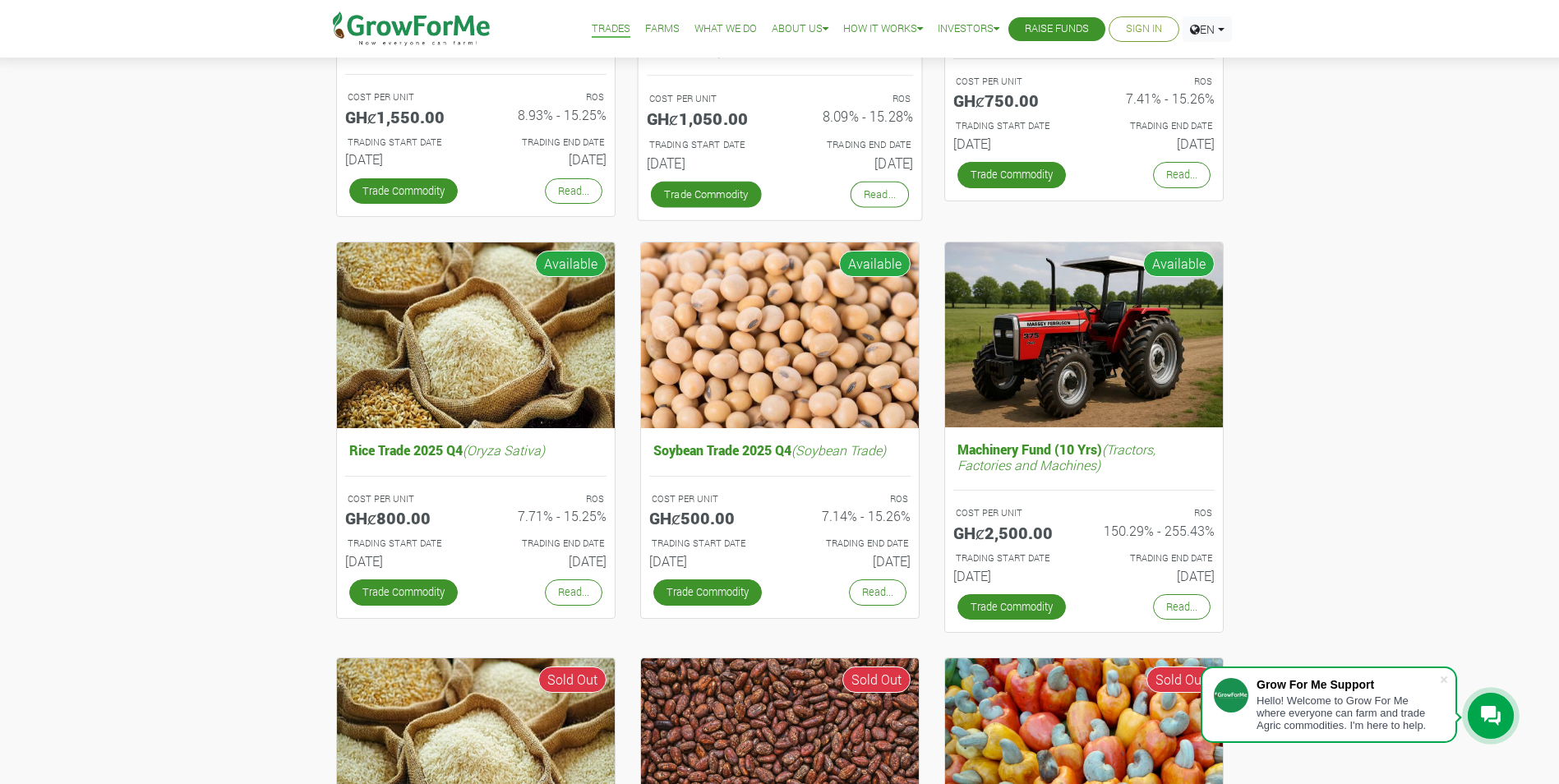
scroll to position [493, 0]
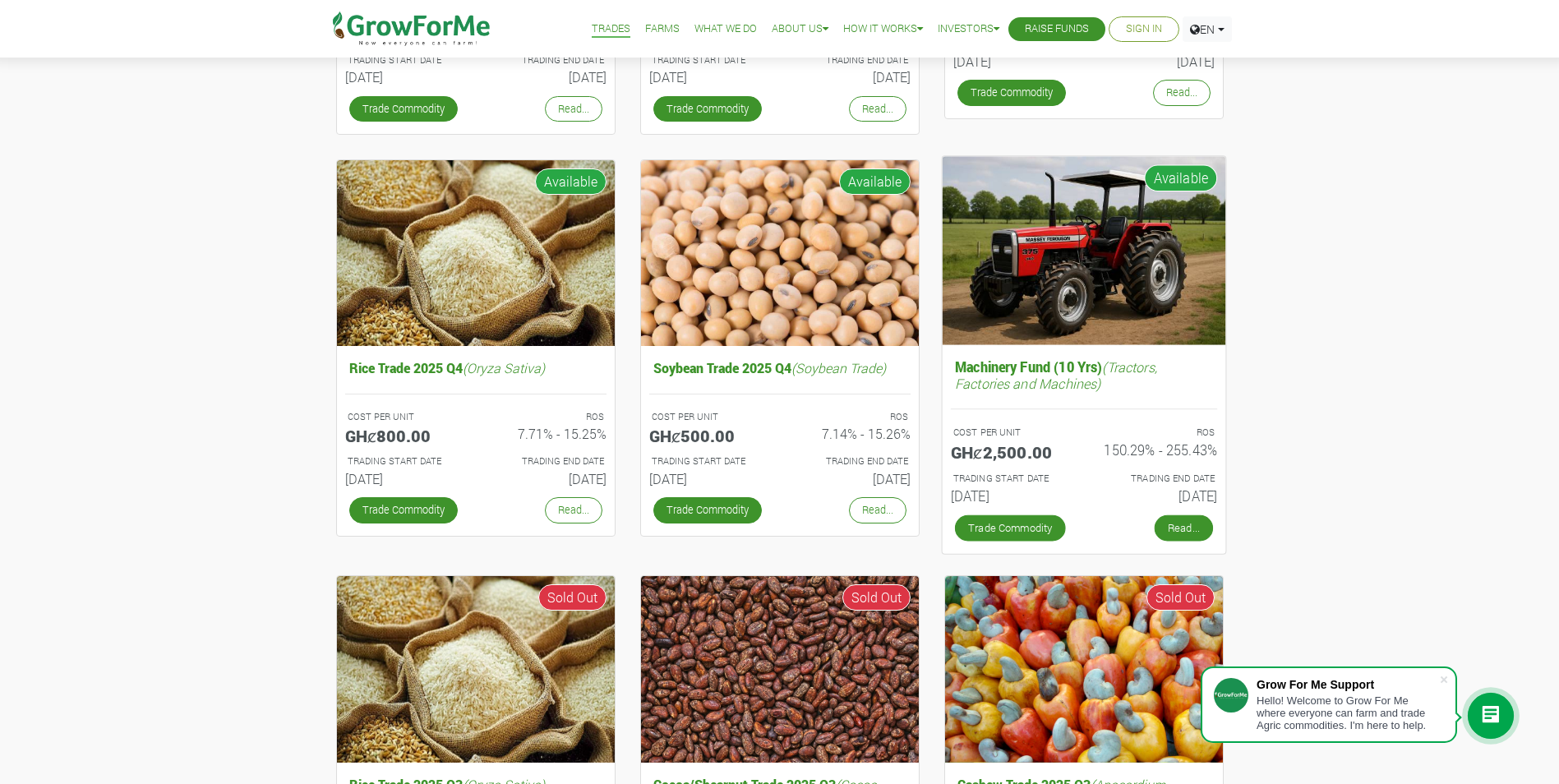
click at [1194, 524] on link "Read..." at bounding box center [1183, 527] width 58 height 26
